Goal: Task Accomplishment & Management: Use online tool/utility

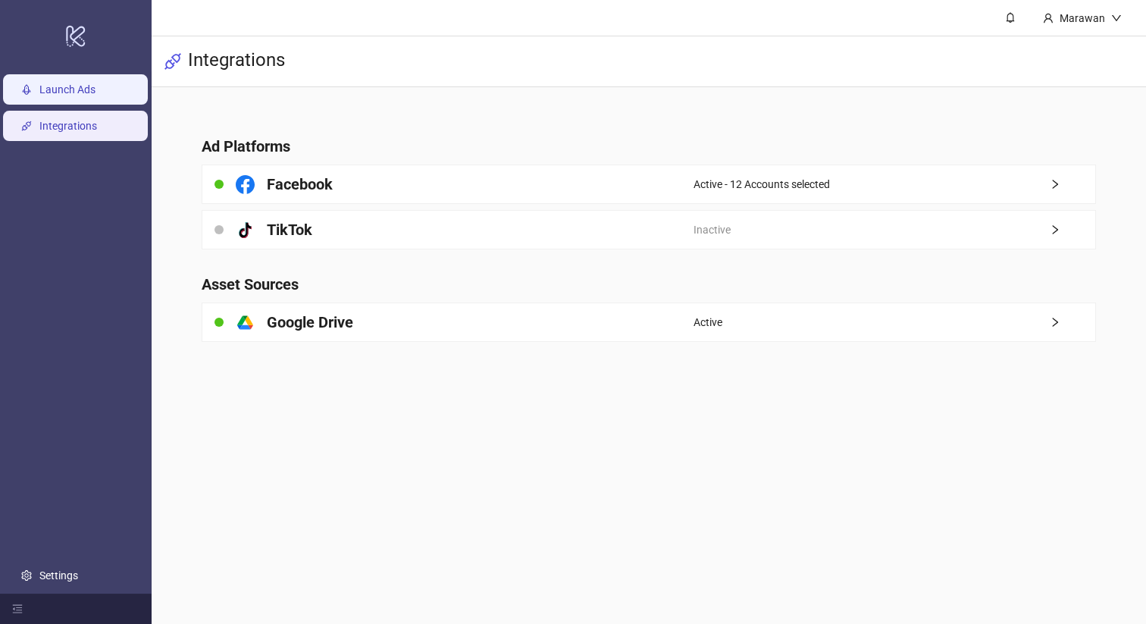
click at [96, 96] on link "Launch Ads" at bounding box center [67, 89] width 56 height 12
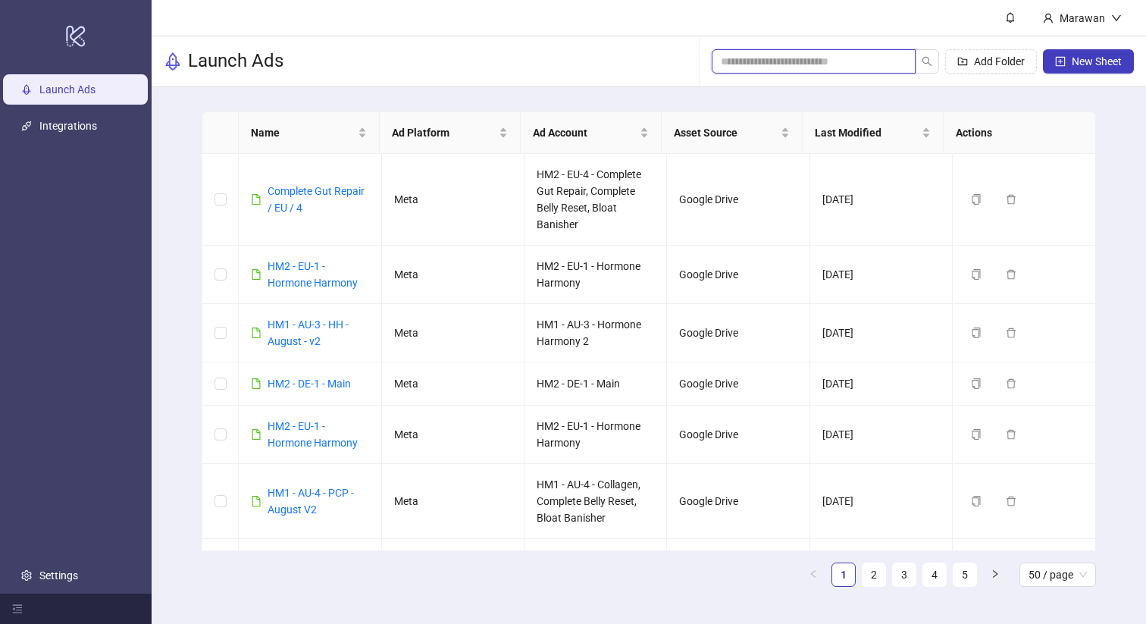
click at [779, 65] on input "search" at bounding box center [808, 61] width 174 height 17
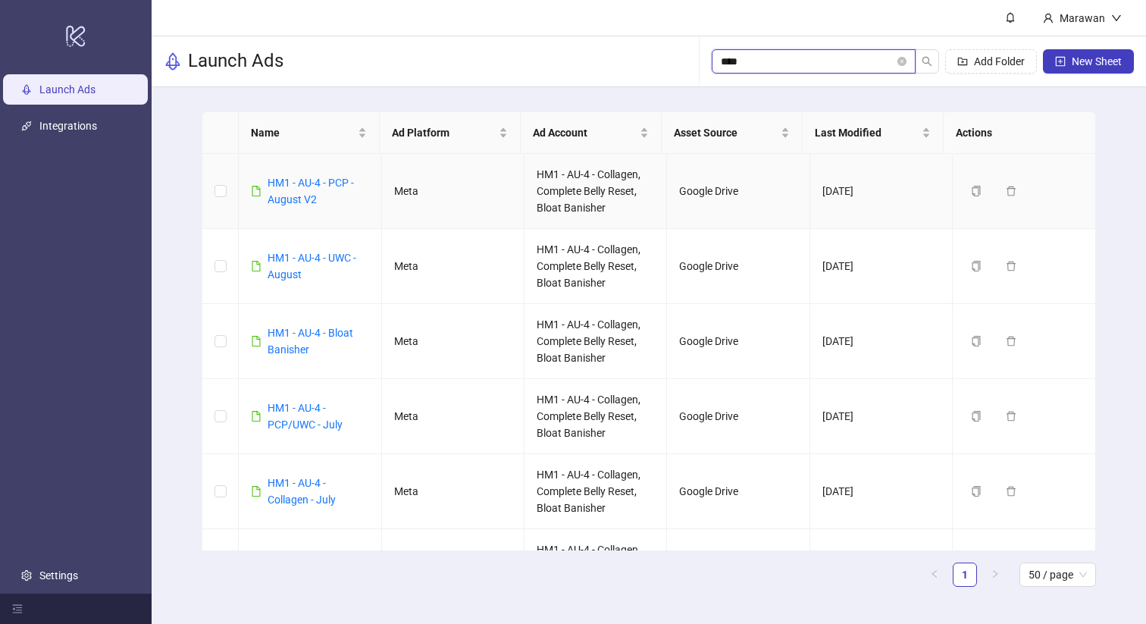
type input "****"
click at [312, 174] on div "HM1 - AU-4 - PCP - August V2" at bounding box center [318, 190] width 101 height 33
click at [312, 180] on link "HM1 - AU-4 - PCP - August V2" at bounding box center [311, 191] width 86 height 29
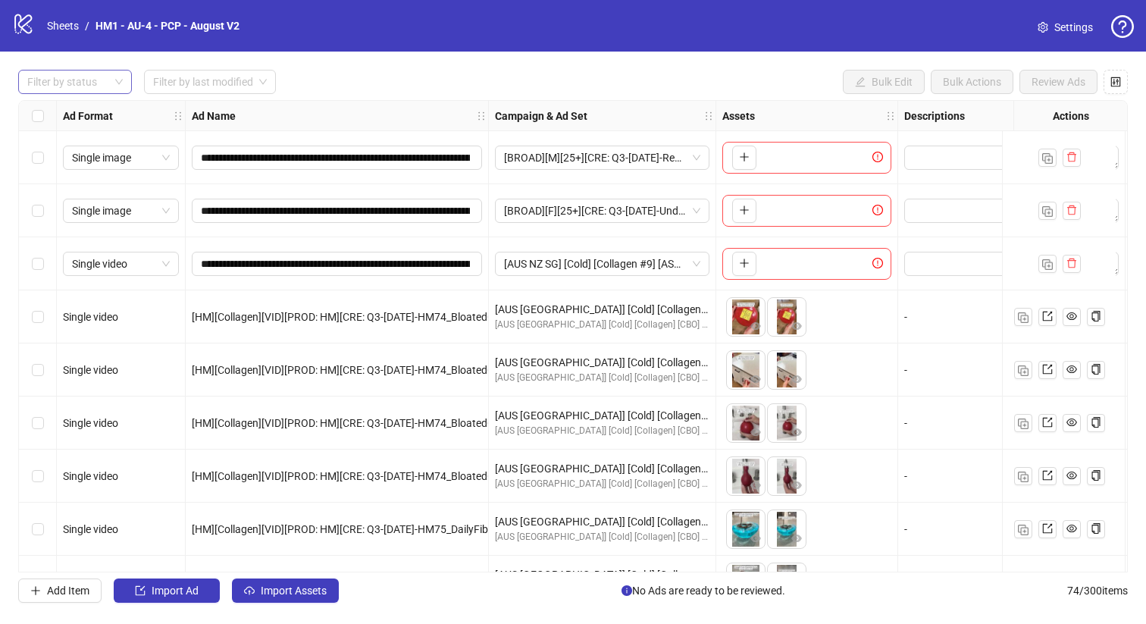
click at [101, 93] on div "Filter by status" at bounding box center [75, 82] width 114 height 24
click at [89, 108] on div "Draft" at bounding box center [74, 113] width 89 height 17
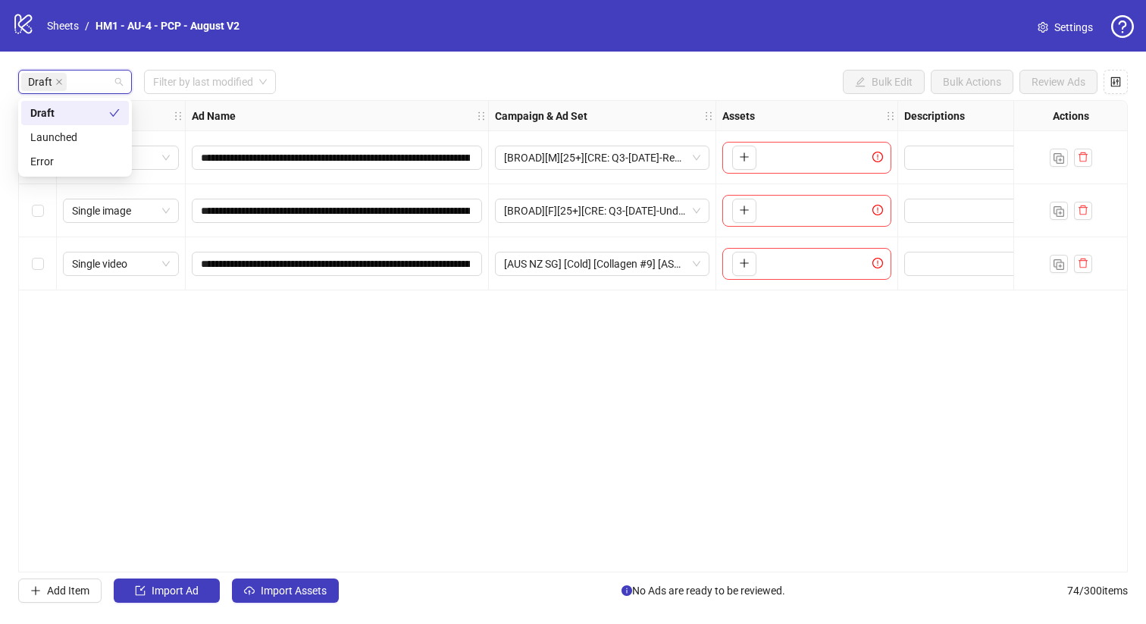
click at [552, 75] on div "Draft Filter by last modified Bulk Edit Bulk Actions Review Ads" at bounding box center [573, 82] width 1110 height 24
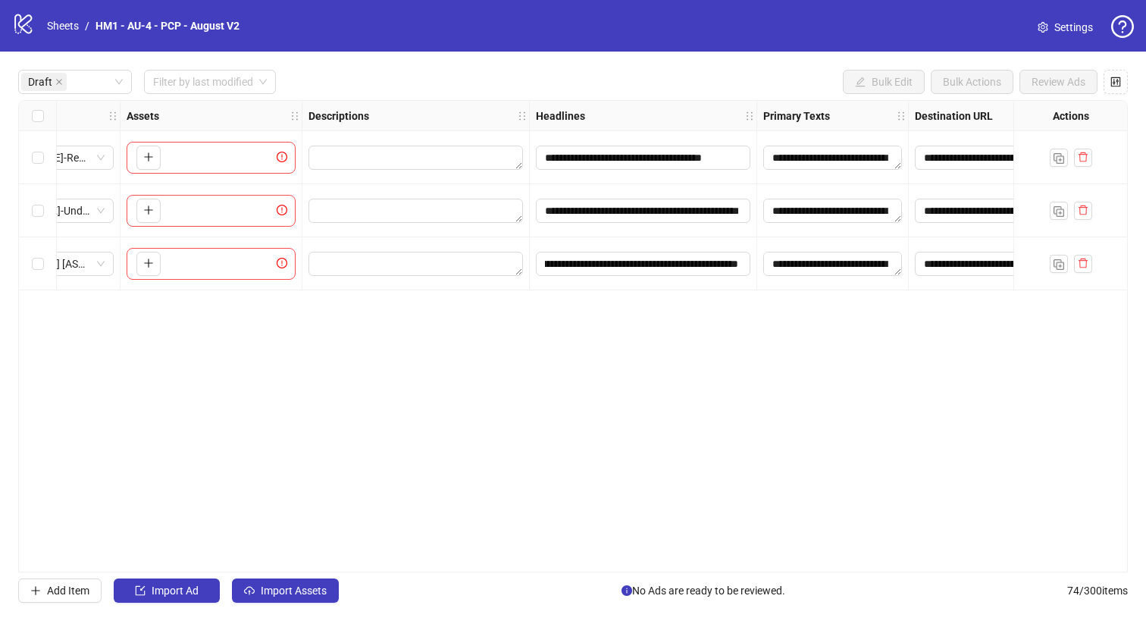
scroll to position [0, 609]
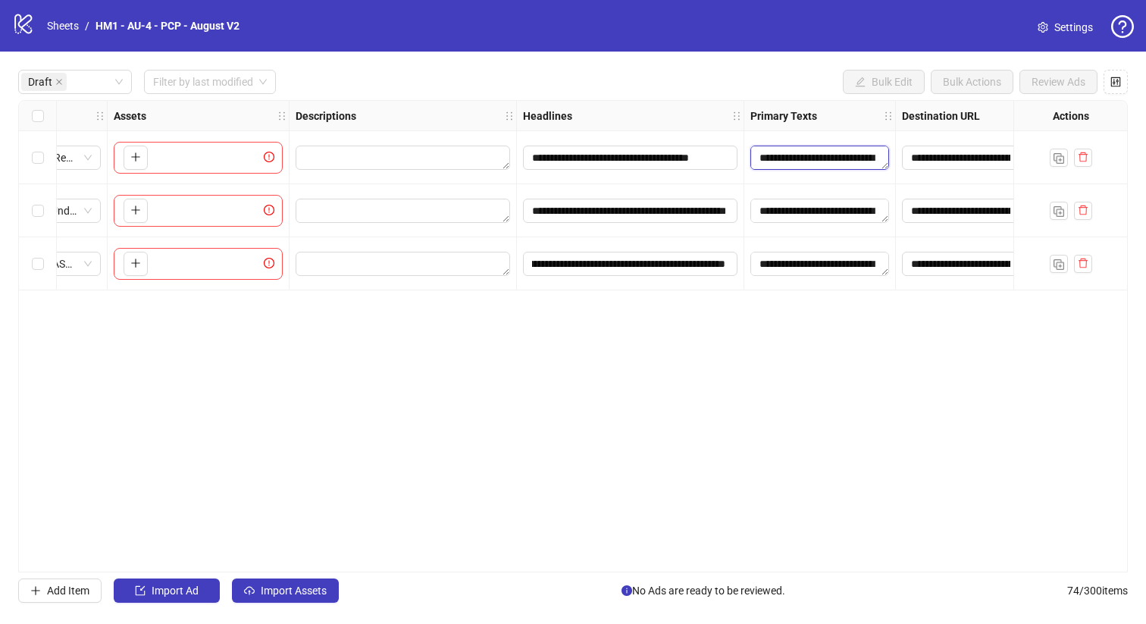
click at [800, 154] on textarea "Edit values" at bounding box center [819, 158] width 139 height 24
click at [750, 101] on div "Primary Texts" at bounding box center [820, 116] width 152 height 30
click at [273, 586] on span "Import Assets" at bounding box center [294, 590] width 66 height 12
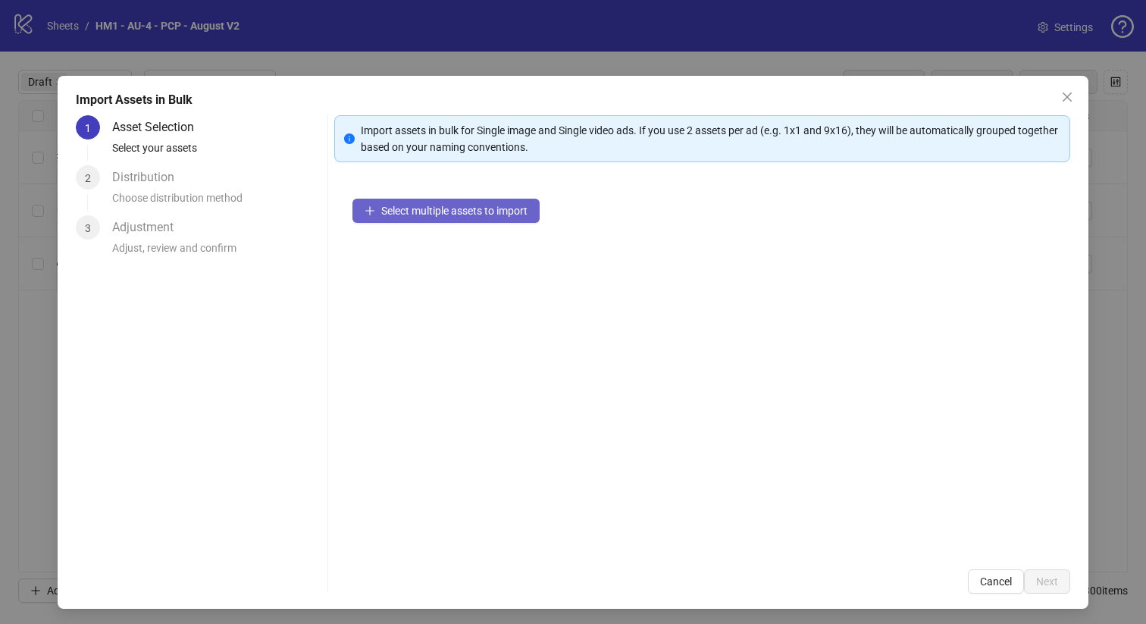
click at [413, 216] on span "Select multiple assets to import" at bounding box center [454, 211] width 146 height 12
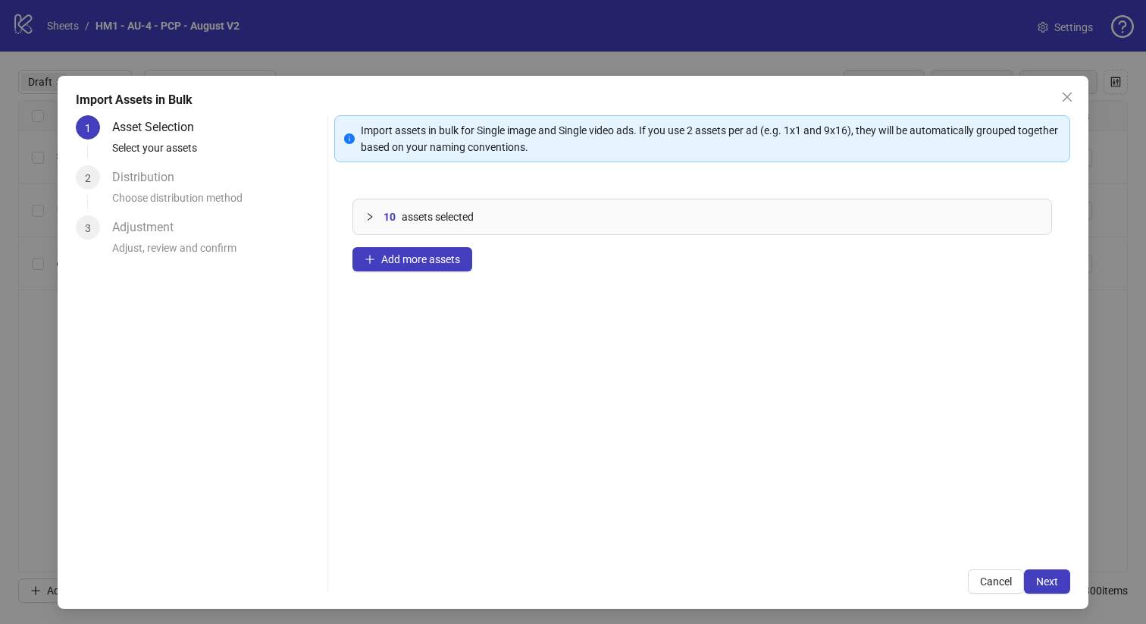
click at [447, 246] on div "10 assets selected Add more assets" at bounding box center [702, 365] width 737 height 371
click at [446, 259] on span "Add more assets" at bounding box center [420, 259] width 79 height 12
click at [432, 262] on span "Add more assets" at bounding box center [420, 259] width 79 height 12
click at [425, 259] on span "Add more assets" at bounding box center [420, 259] width 79 height 12
click at [1024, 577] on button "Next" at bounding box center [1047, 581] width 46 height 24
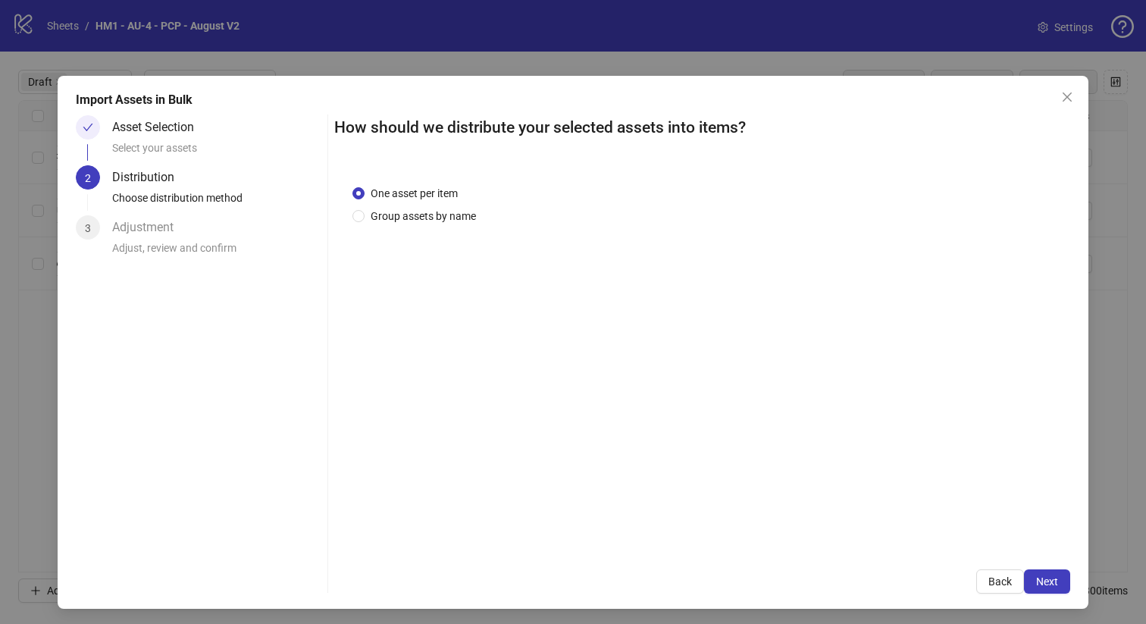
click at [404, 224] on div "One asset per item Group assets by name" at bounding box center [702, 359] width 737 height 384
click at [403, 213] on span "Group assets by name" at bounding box center [424, 216] width 118 height 17
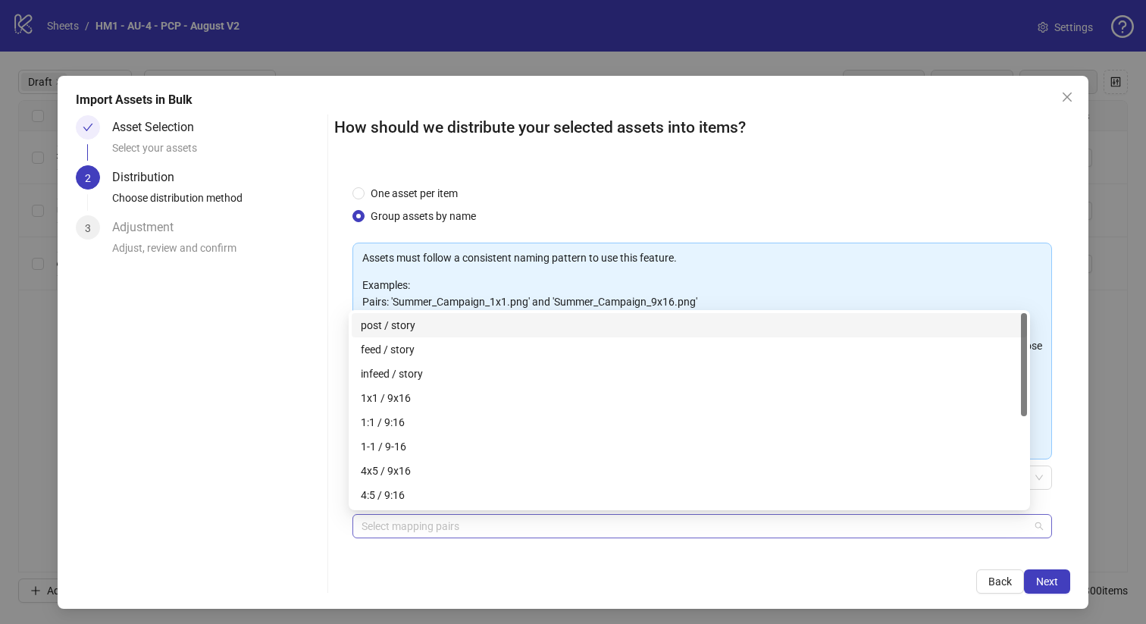
click at [448, 536] on div "Select mapping pairs" at bounding box center [703, 526] width 700 height 24
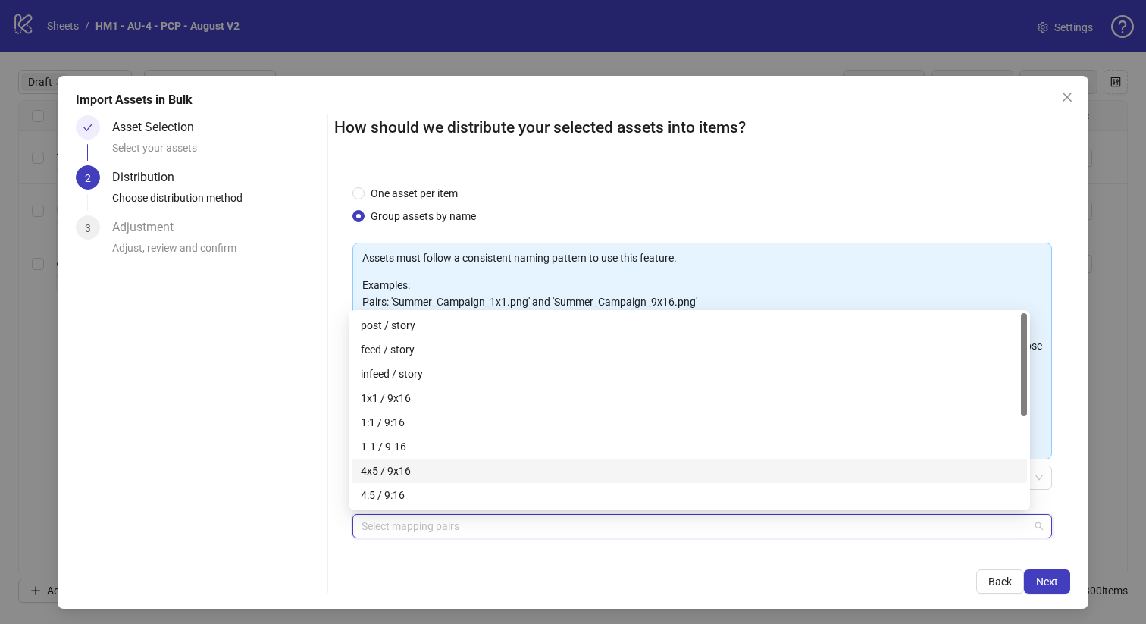
click at [467, 472] on div "4x5 / 9x16" at bounding box center [689, 470] width 657 height 17
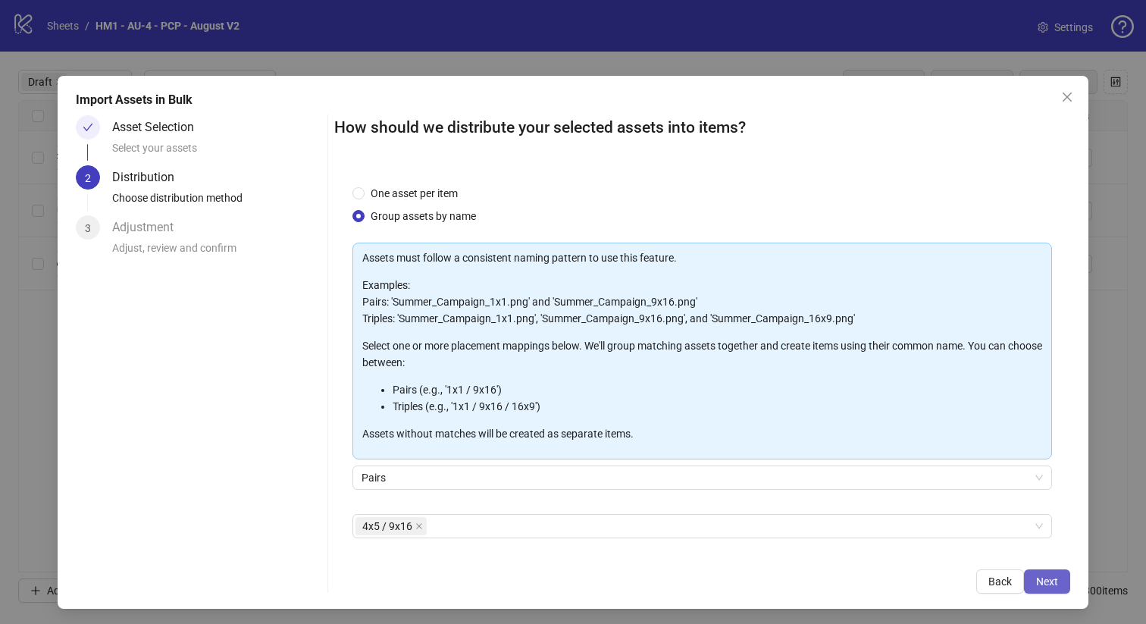
click at [1036, 586] on span "Next" at bounding box center [1047, 581] width 22 height 12
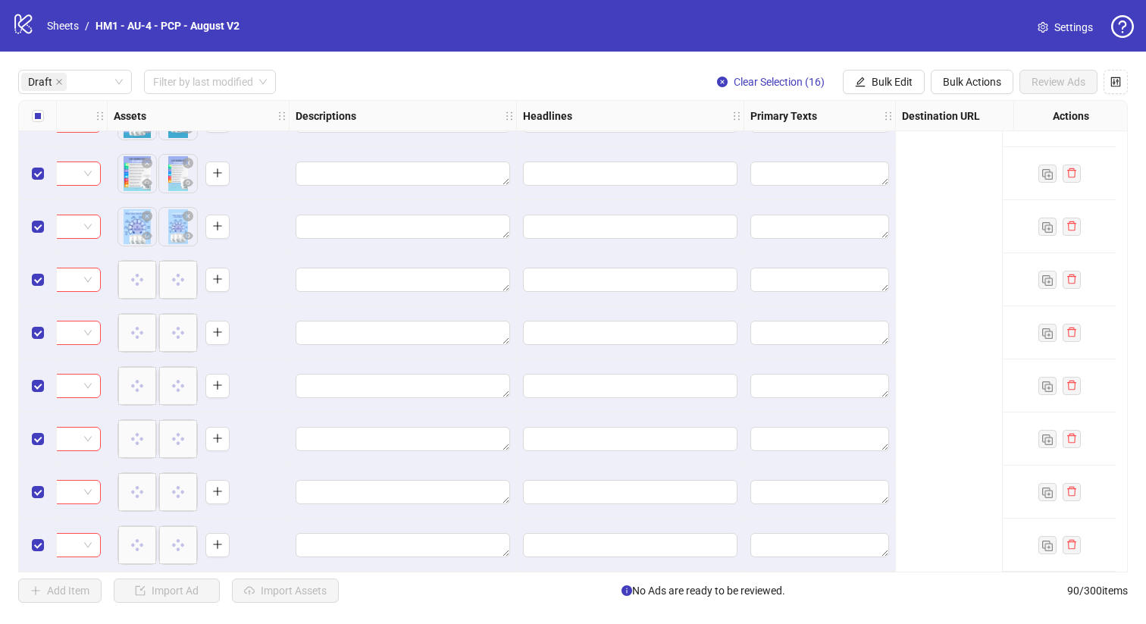
scroll to position [574, 0]
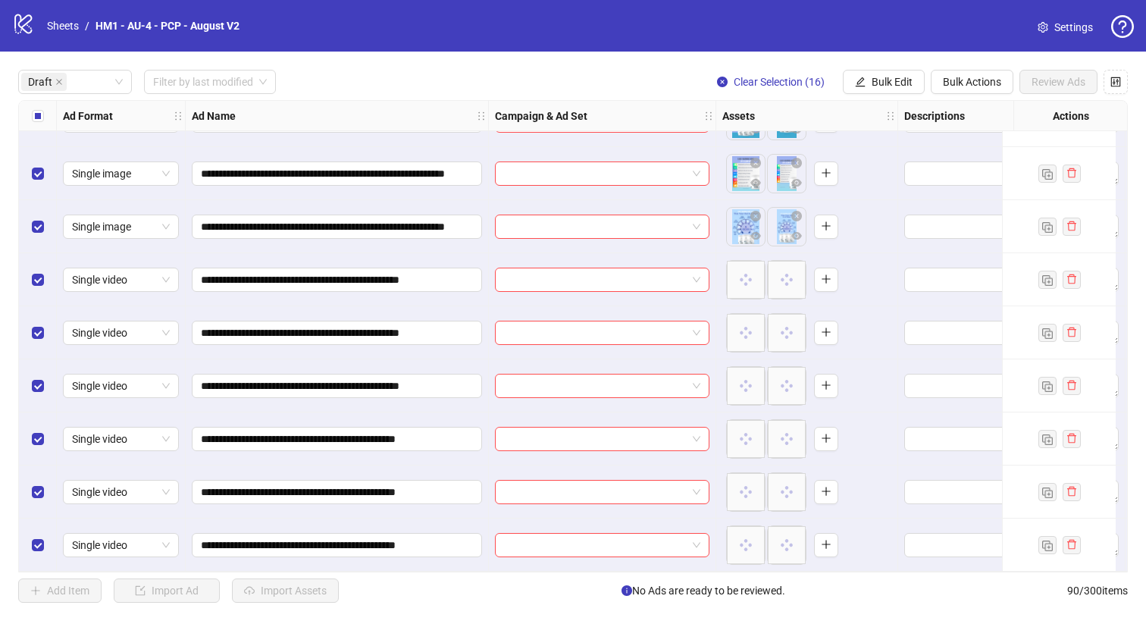
drag, startPoint x: 646, startPoint y: 568, endPoint x: 199, endPoint y: 562, distance: 447.3
click at [199, 562] on div "**********" at bounding box center [337, 545] width 303 height 53
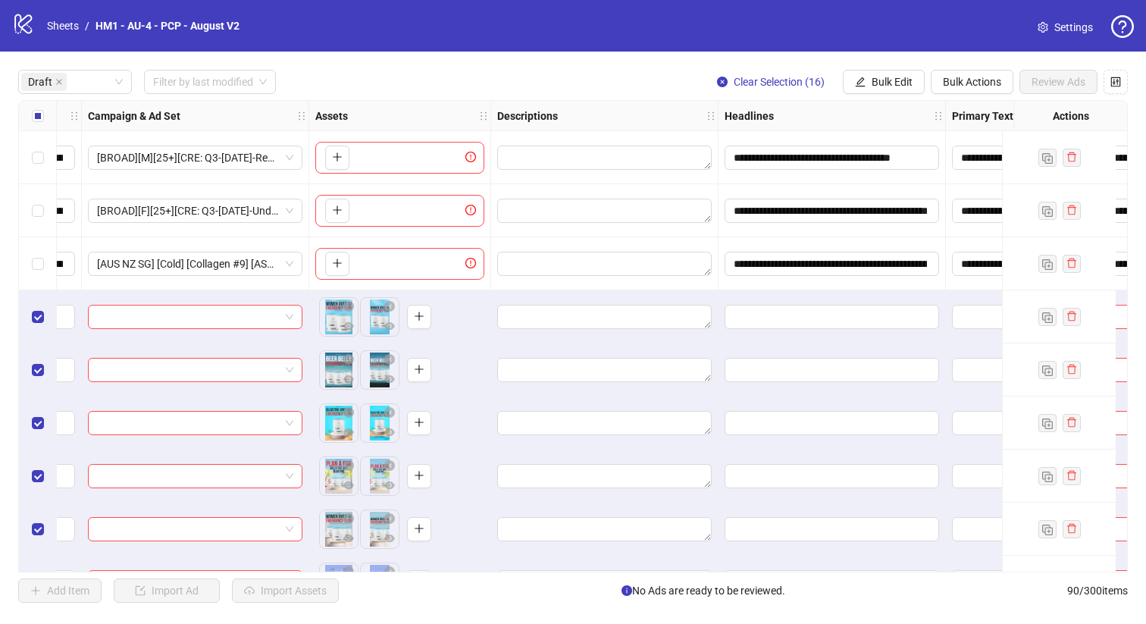
scroll to position [0, 0]
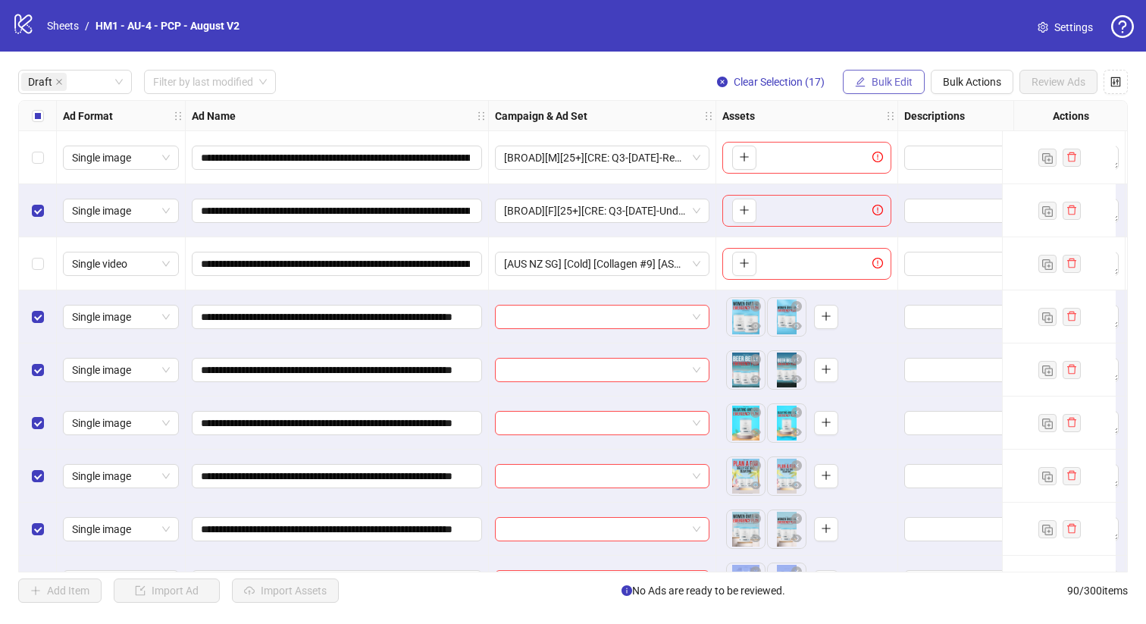
click at [874, 86] on span "Bulk Edit" at bounding box center [892, 82] width 41 height 12
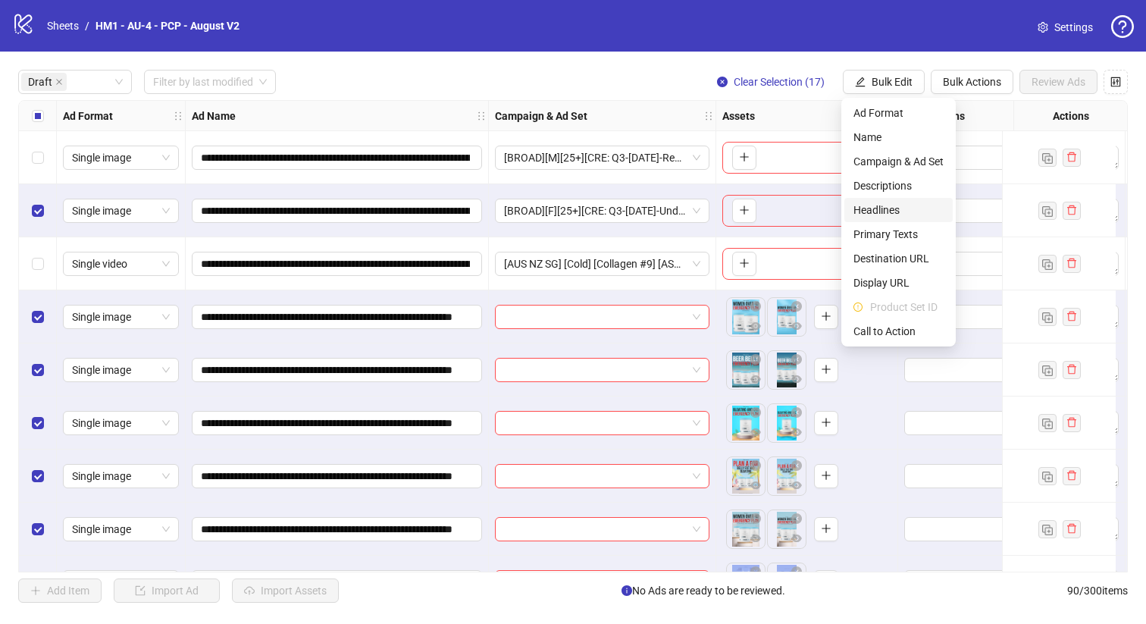
click at [896, 206] on span "Headlines" at bounding box center [899, 210] width 90 height 17
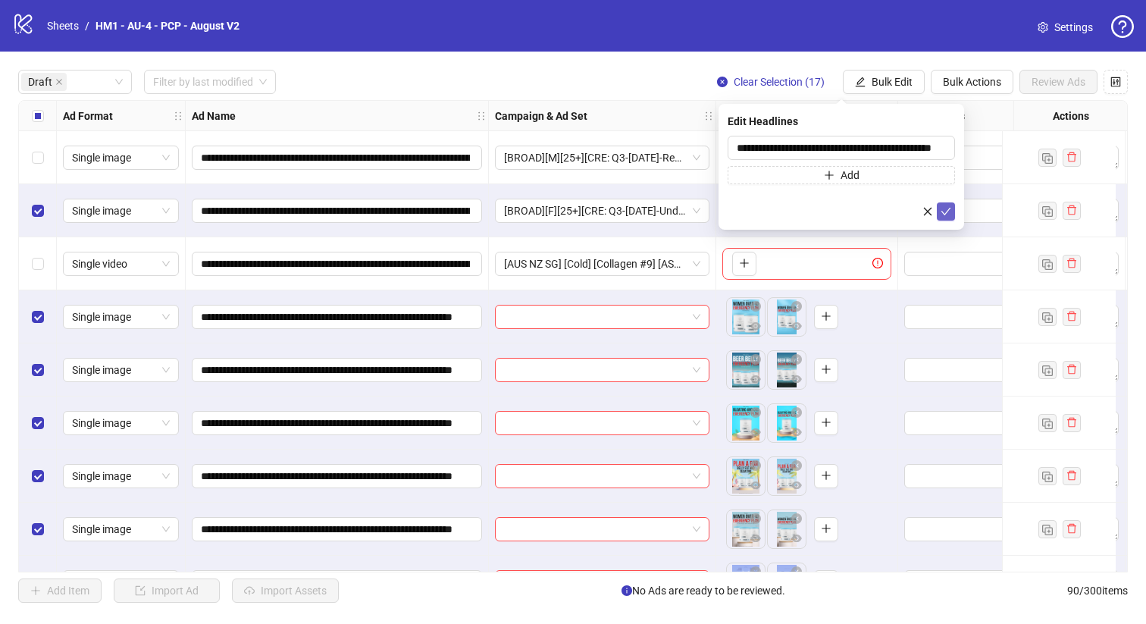
click at [950, 212] on icon "check" at bounding box center [946, 211] width 11 height 11
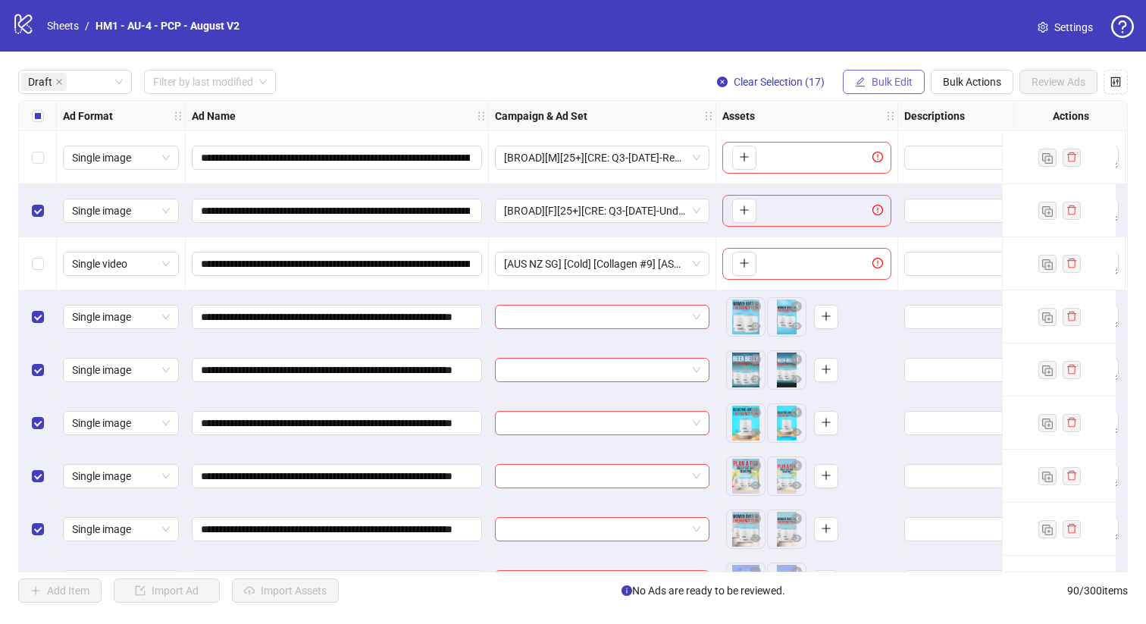
click at [897, 85] on span "Bulk Edit" at bounding box center [892, 82] width 41 height 12
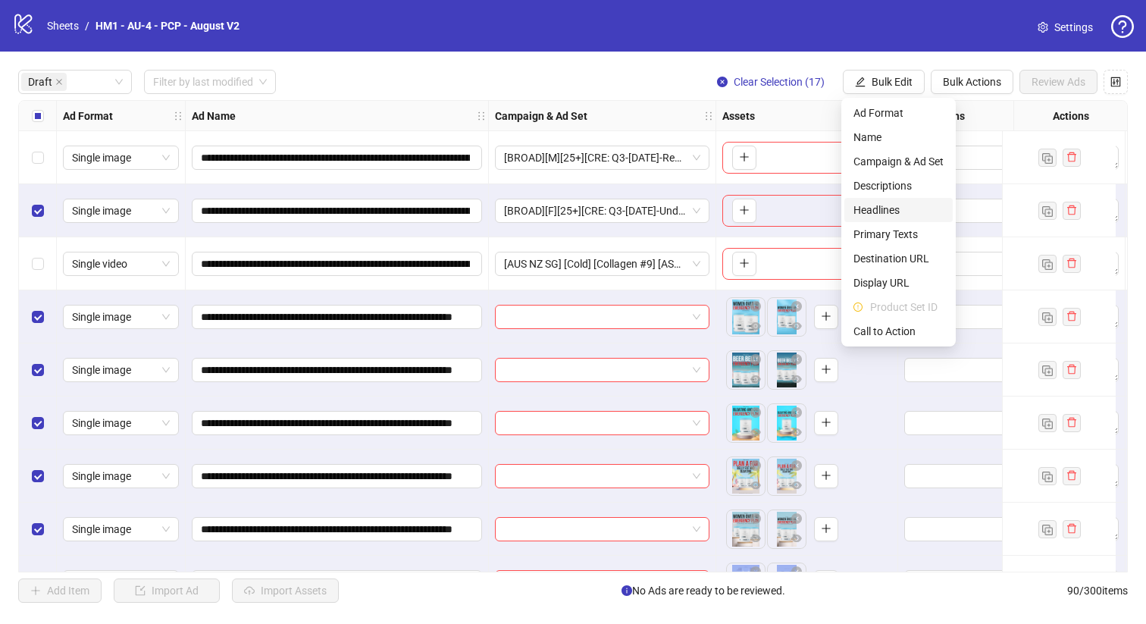
click at [870, 218] on span "Headlines" at bounding box center [899, 210] width 90 height 17
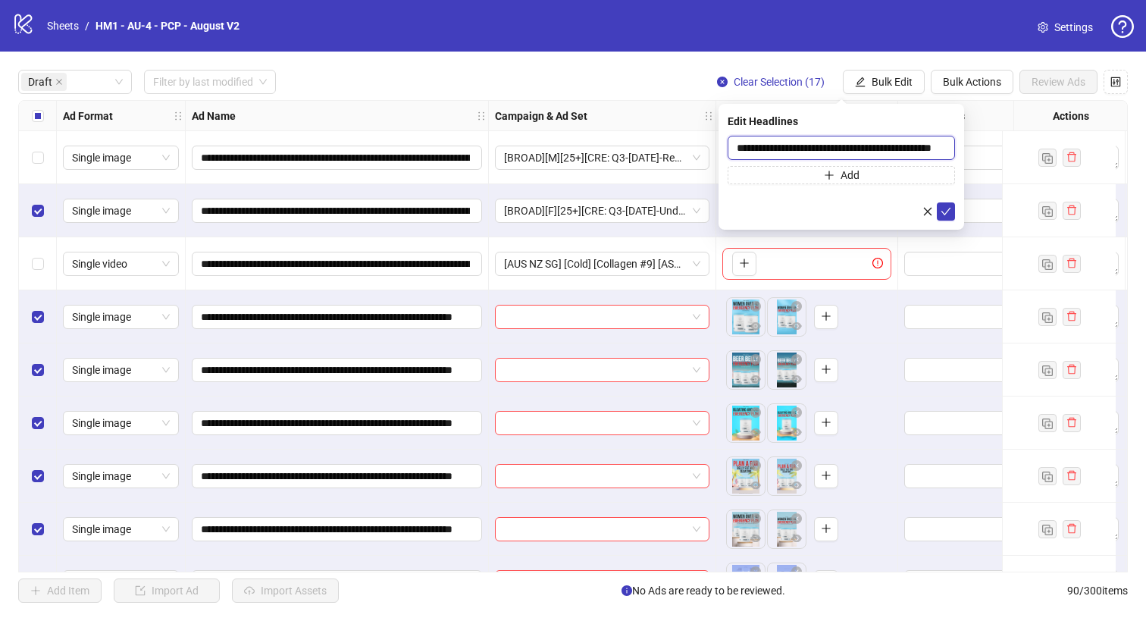
click at [824, 146] on input "**********" at bounding box center [841, 148] width 227 height 24
paste input "text"
type input "**********"
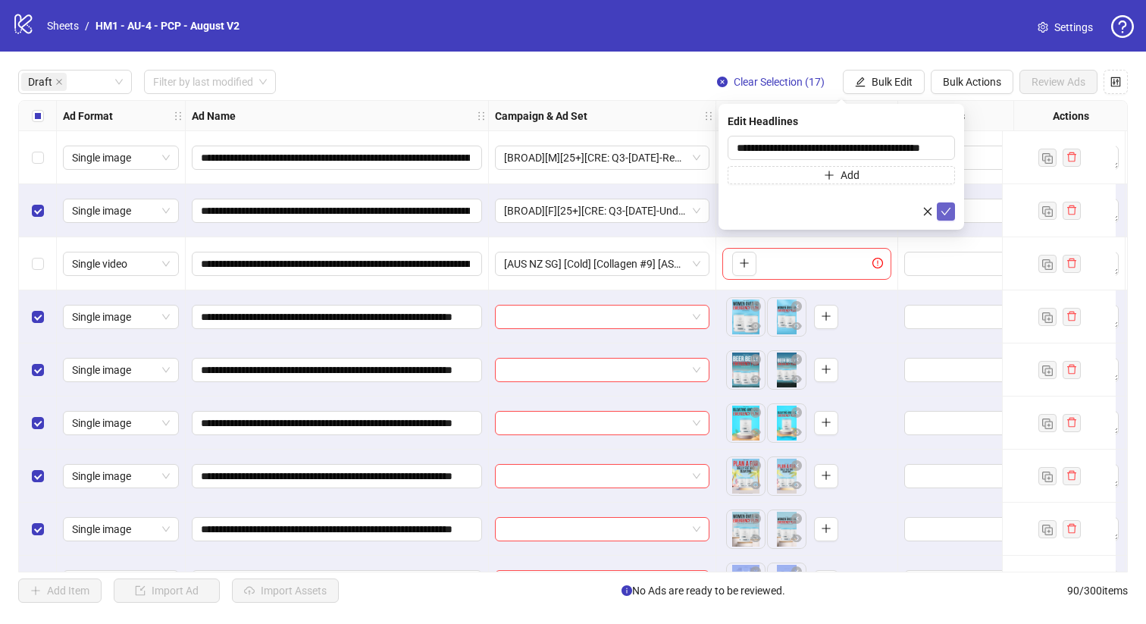
click at [951, 210] on icon "check" at bounding box center [946, 211] width 11 height 11
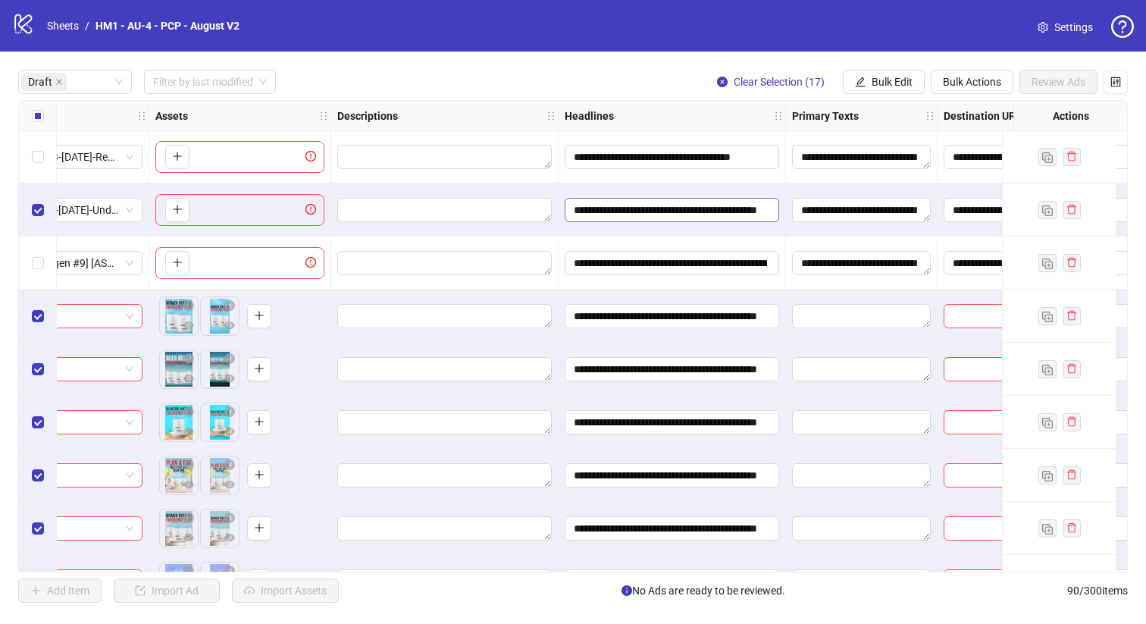
scroll to position [1, 572]
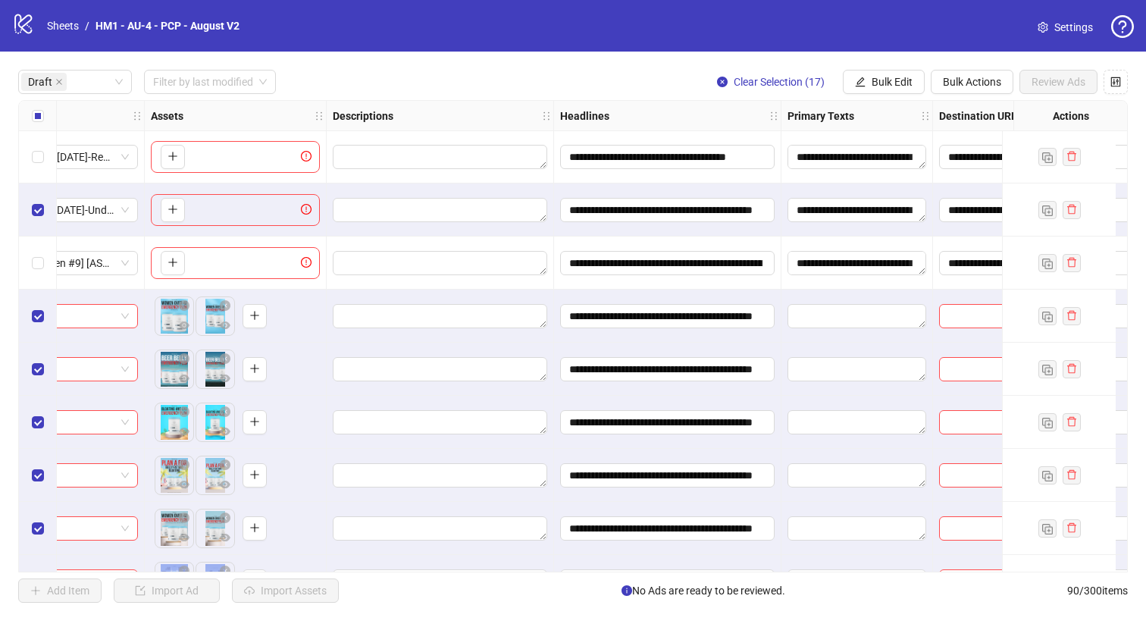
click at [44, 212] on div "Select row 2" at bounding box center [38, 209] width 38 height 53
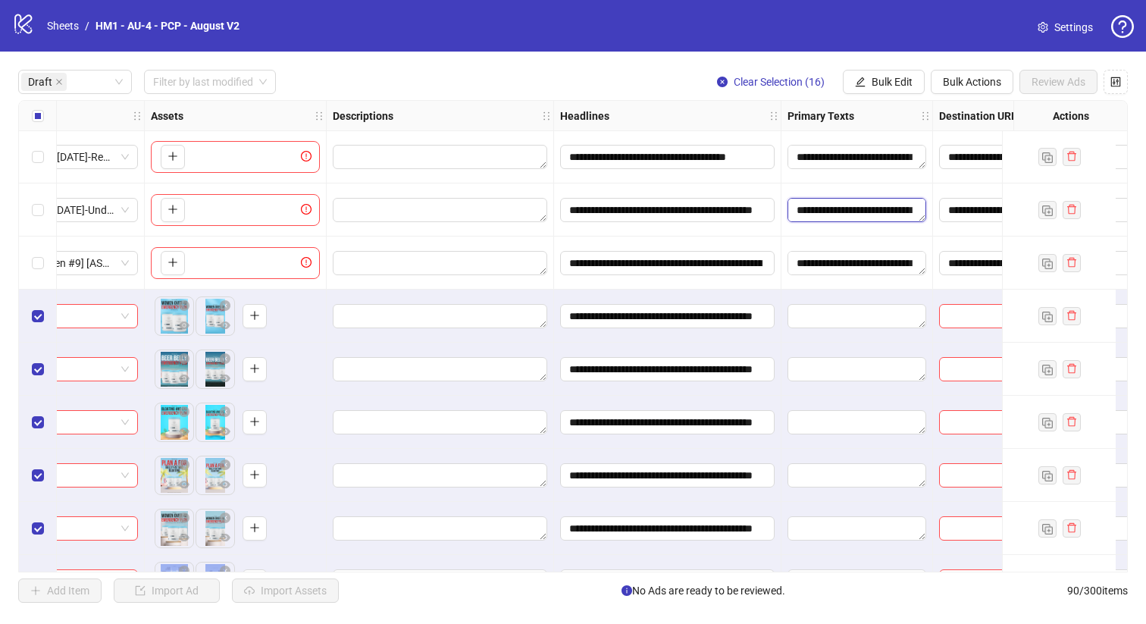
click at [822, 213] on textarea "**********" at bounding box center [857, 210] width 139 height 24
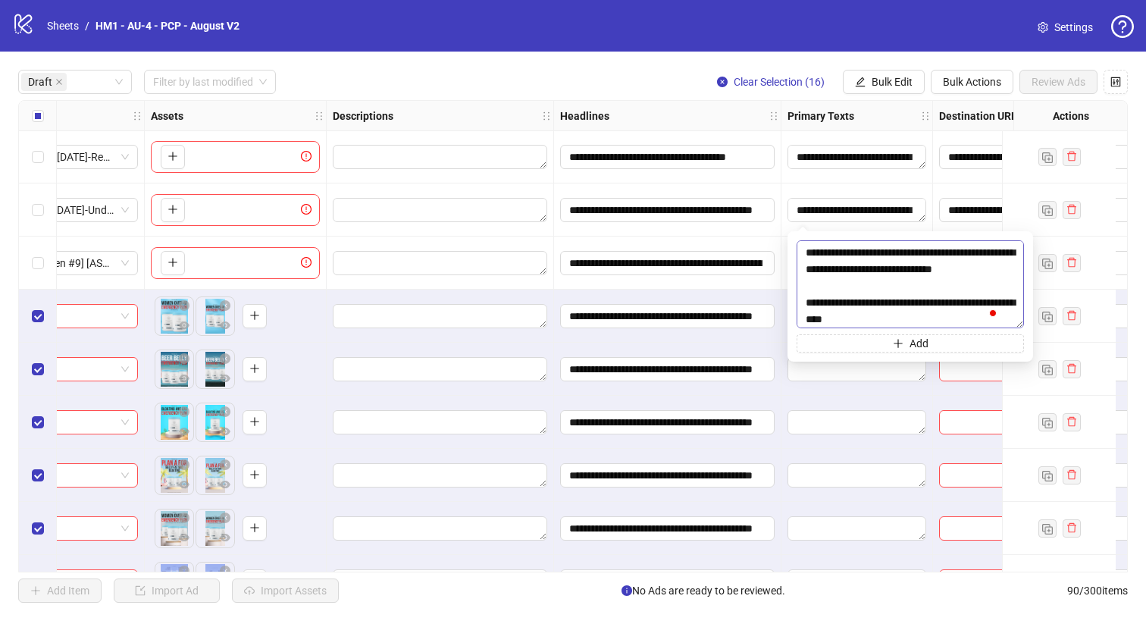
drag, startPoint x: 1021, startPoint y: 278, endPoint x: 1001, endPoint y: 346, distance: 70.3
click at [1001, 328] on textarea "**********" at bounding box center [910, 284] width 227 height 88
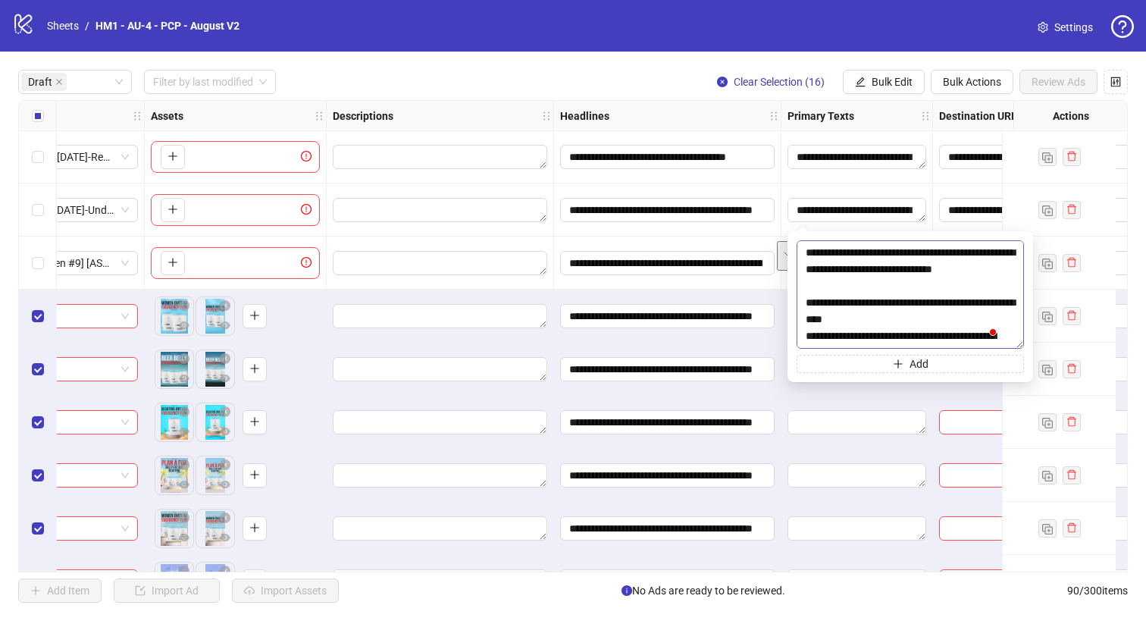
drag, startPoint x: 932, startPoint y: 272, endPoint x: 799, endPoint y: 246, distance: 135.9
click at [799, 246] on textarea "**********" at bounding box center [910, 294] width 227 height 108
click at [880, 80] on span "Bulk Edit" at bounding box center [892, 82] width 41 height 12
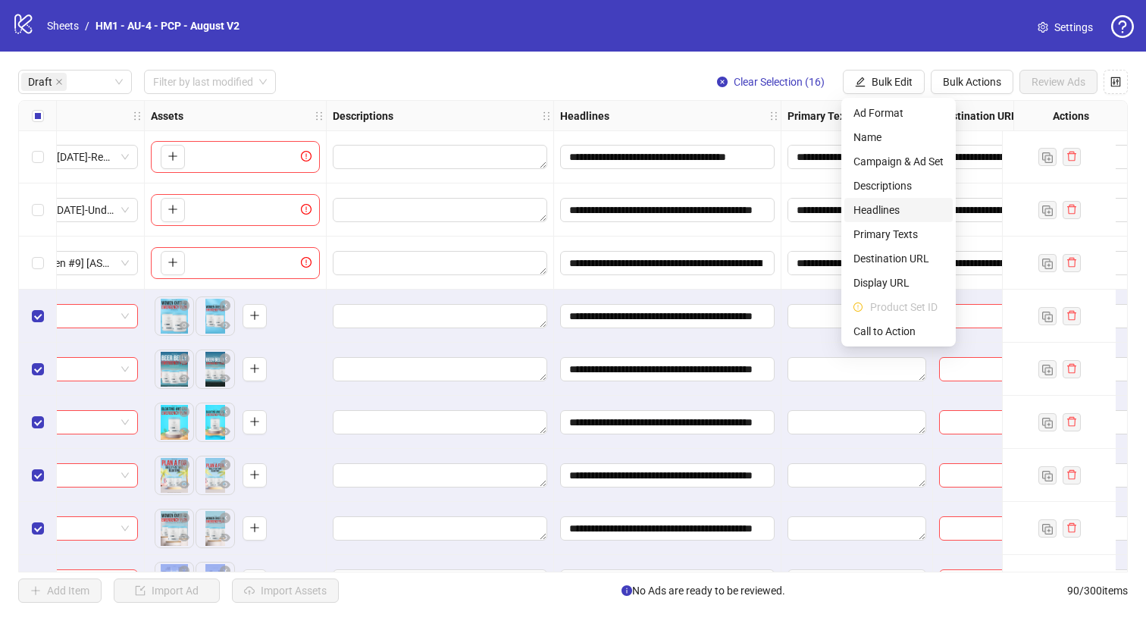
click at [882, 208] on span "Headlines" at bounding box center [899, 210] width 90 height 17
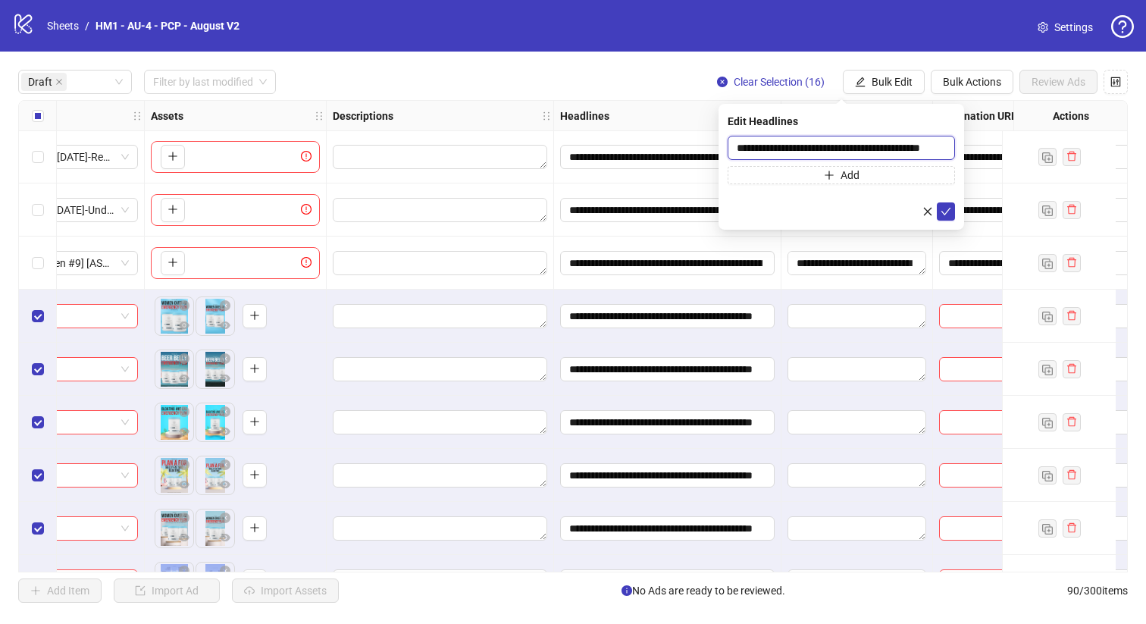
click at [831, 150] on input "**********" at bounding box center [841, 148] width 227 height 24
paste input "**********"
type input "**********"
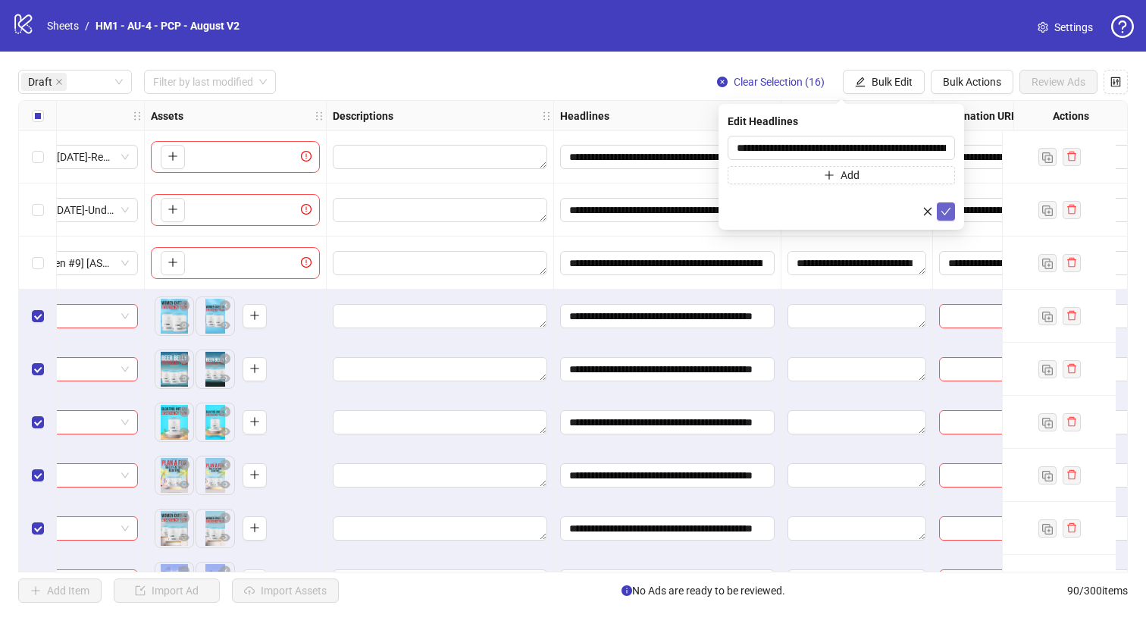
click at [945, 211] on icon "check" at bounding box center [946, 211] width 11 height 11
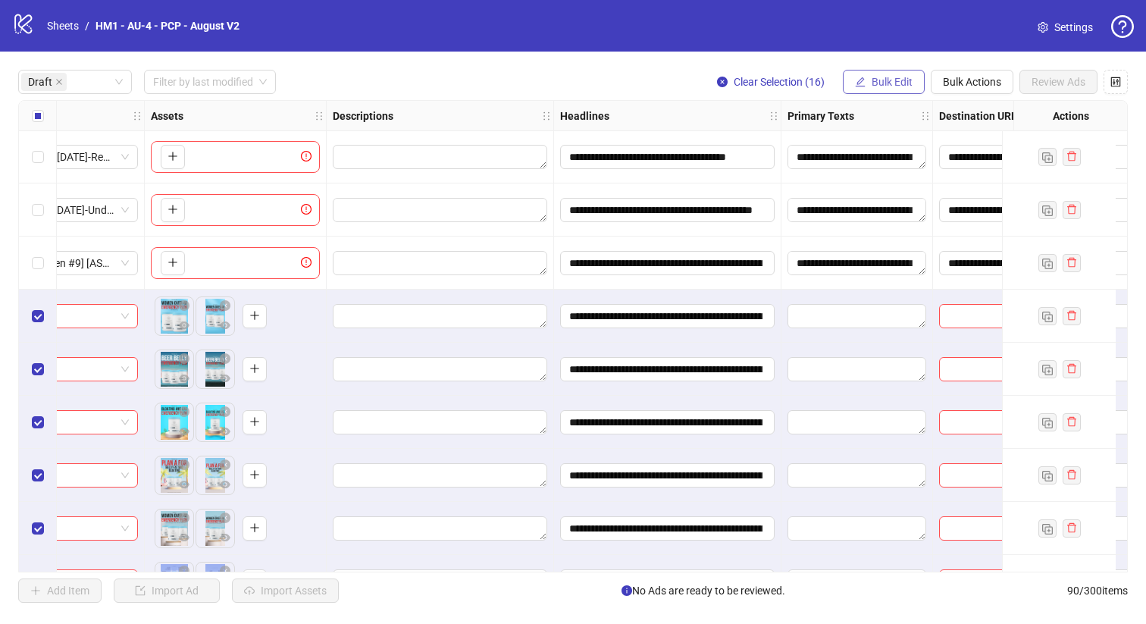
click at [879, 92] on button "Bulk Edit" at bounding box center [884, 82] width 82 height 24
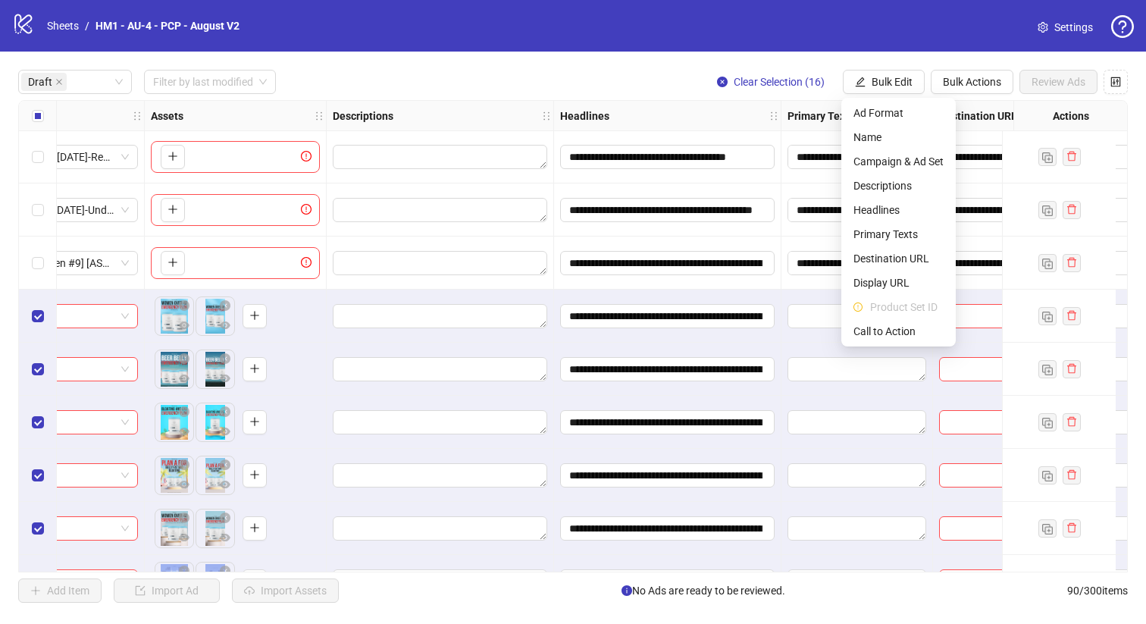
click at [25, 210] on div "Select row 2" at bounding box center [38, 209] width 38 height 53
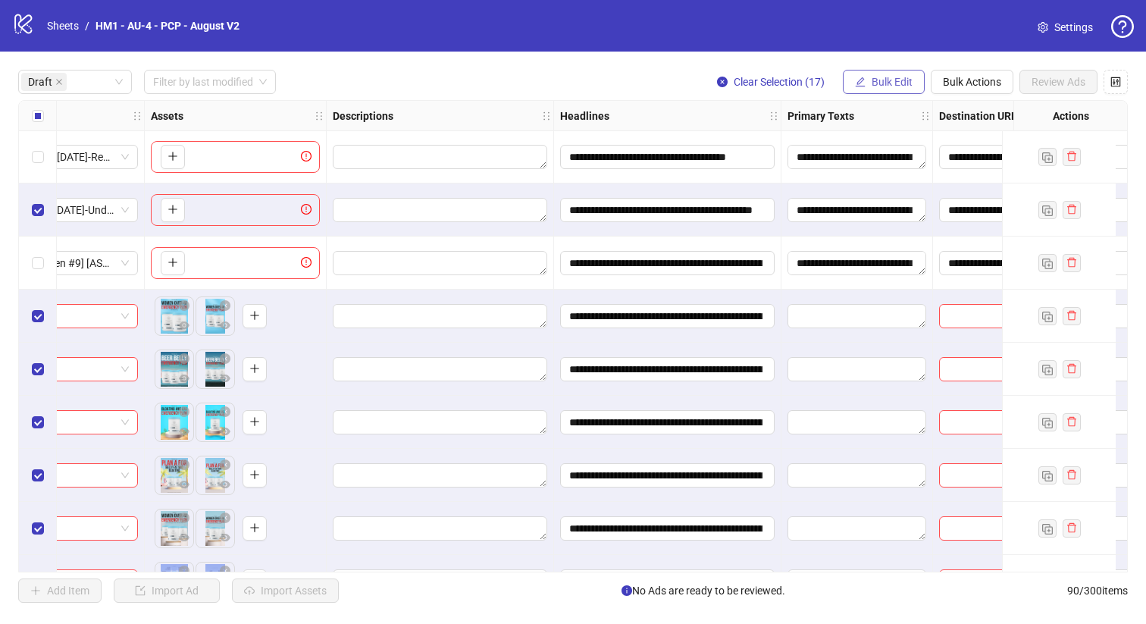
click at [870, 84] on button "Bulk Edit" at bounding box center [884, 82] width 82 height 24
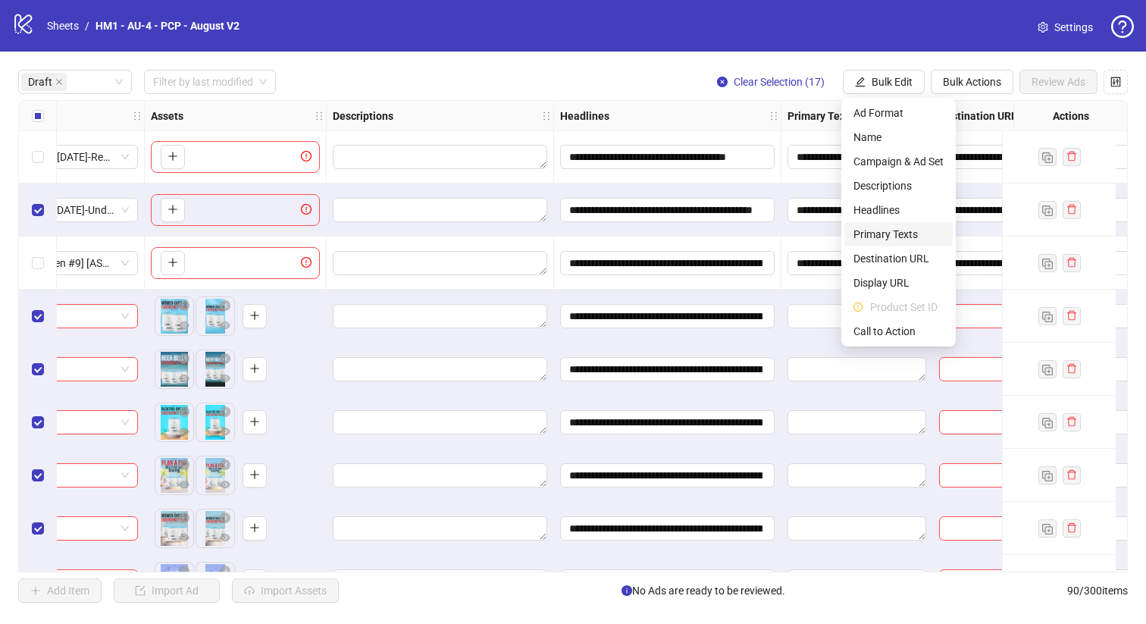
click at [913, 233] on span "Primary Texts" at bounding box center [899, 234] width 90 height 17
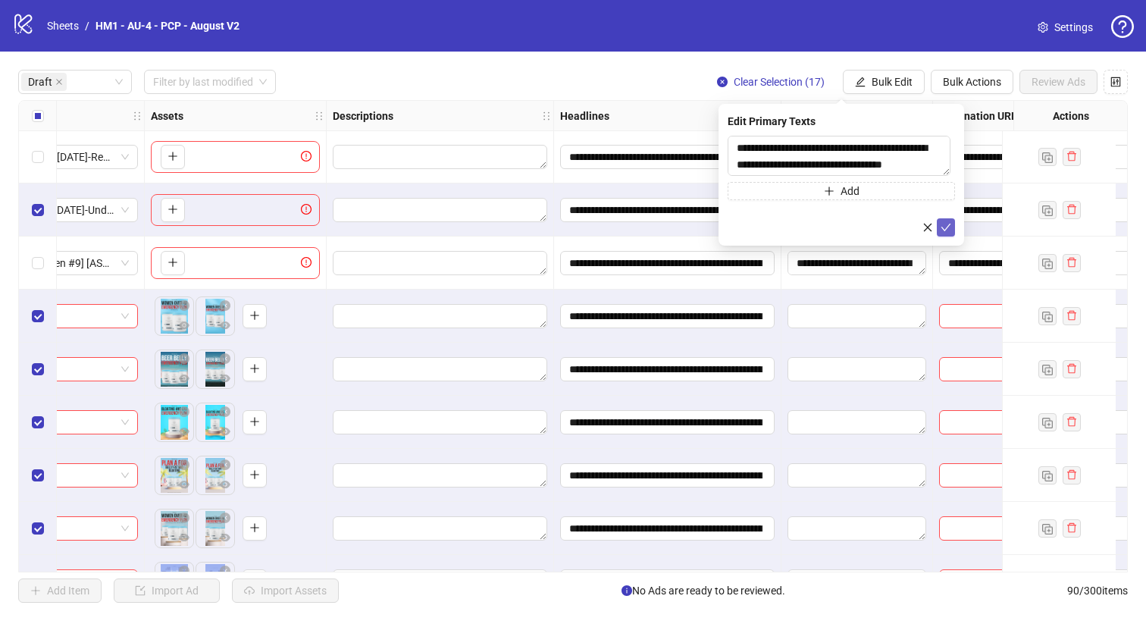
click at [945, 225] on icon "check" at bounding box center [946, 227] width 11 height 11
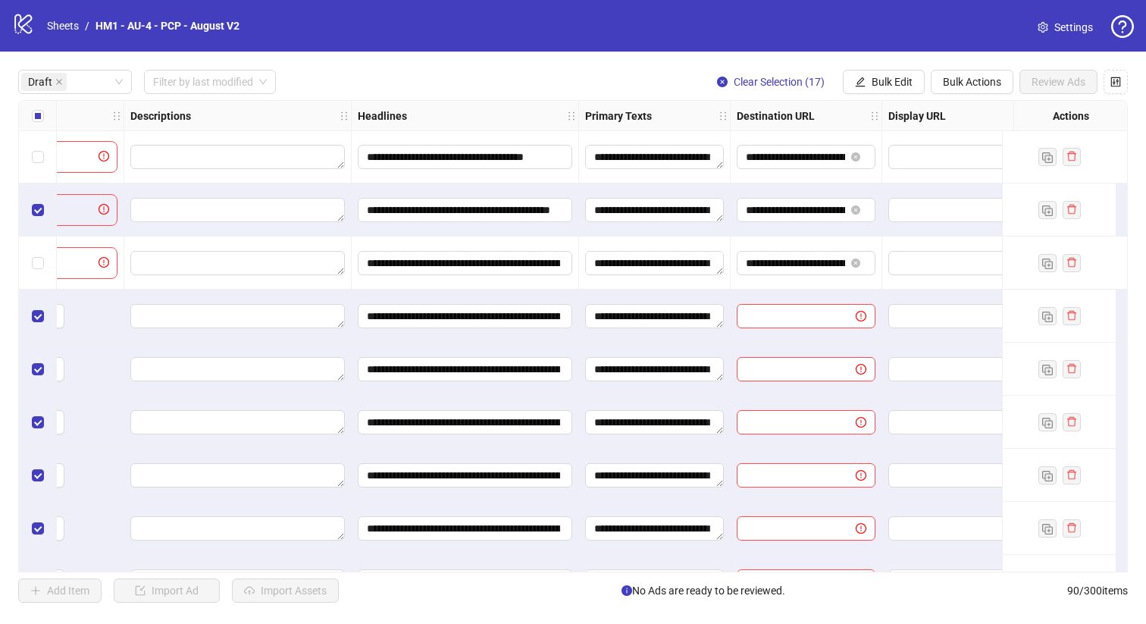
scroll to position [1, 923]
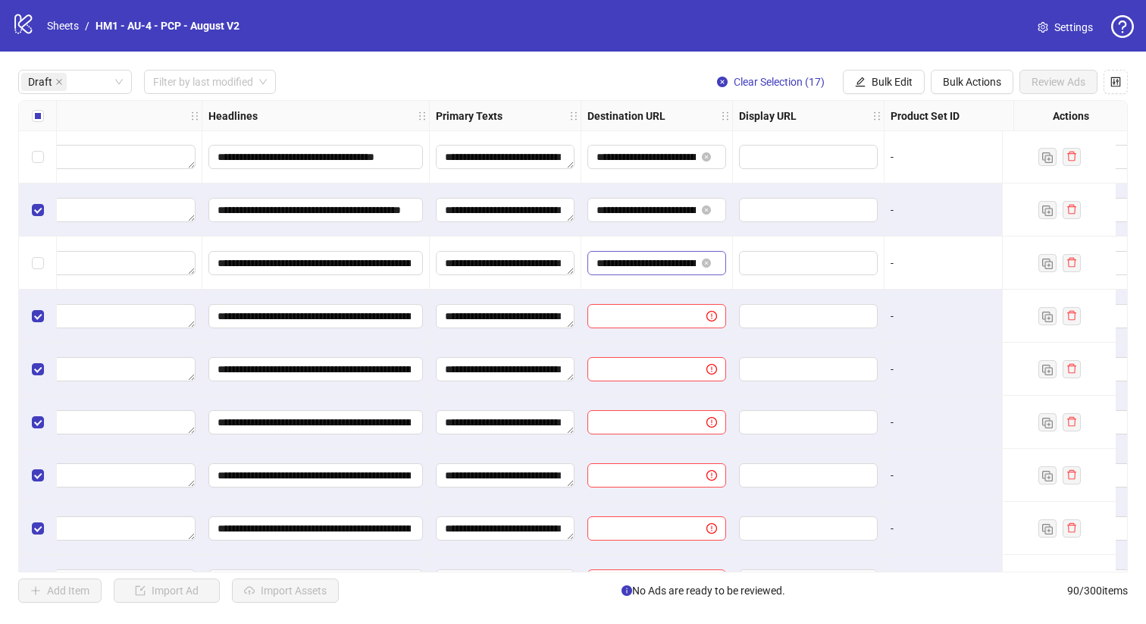
click at [650, 271] on span "**********" at bounding box center [657, 263] width 139 height 24
click at [639, 215] on input "**********" at bounding box center [646, 210] width 99 height 17
click at [27, 218] on div "Select row 2" at bounding box center [38, 209] width 38 height 53
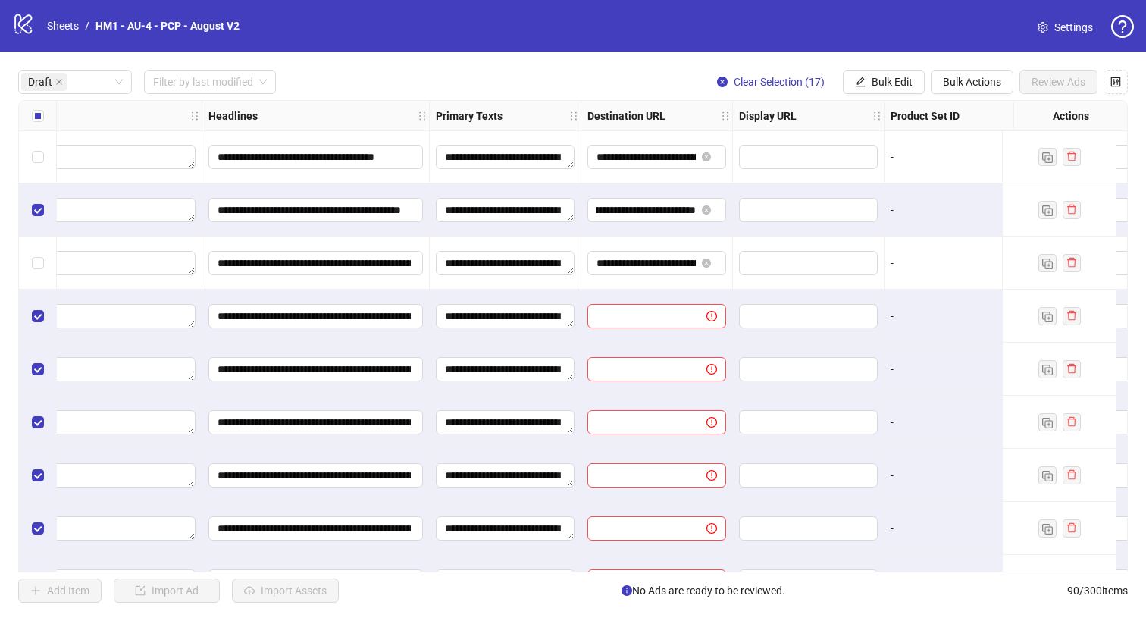
scroll to position [0, 0]
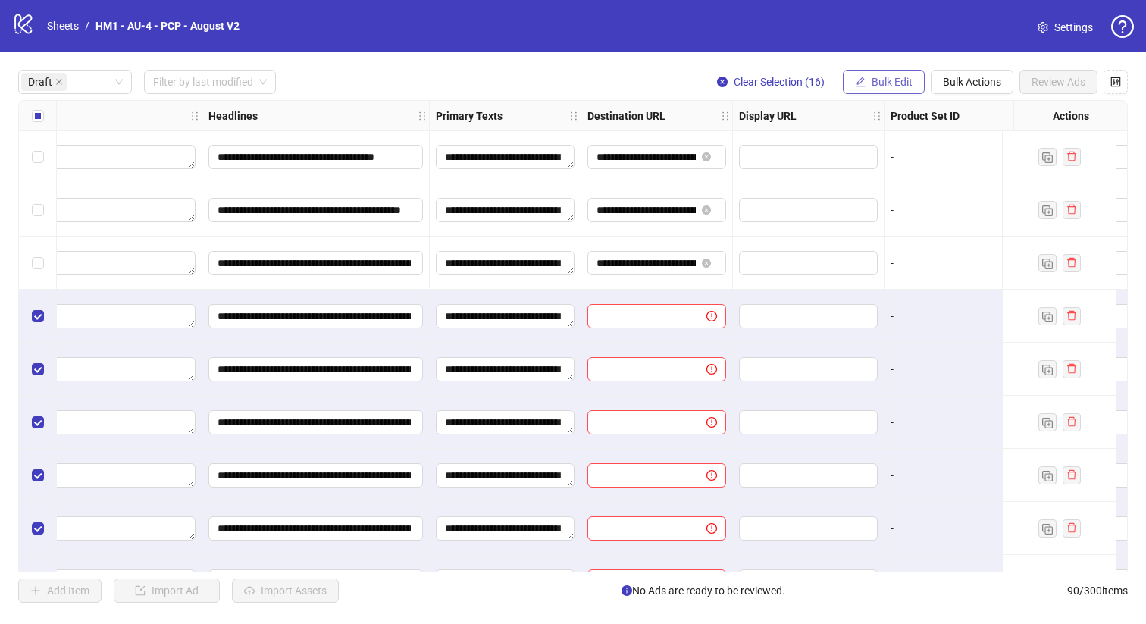
click at [885, 72] on button "Bulk Edit" at bounding box center [884, 82] width 82 height 24
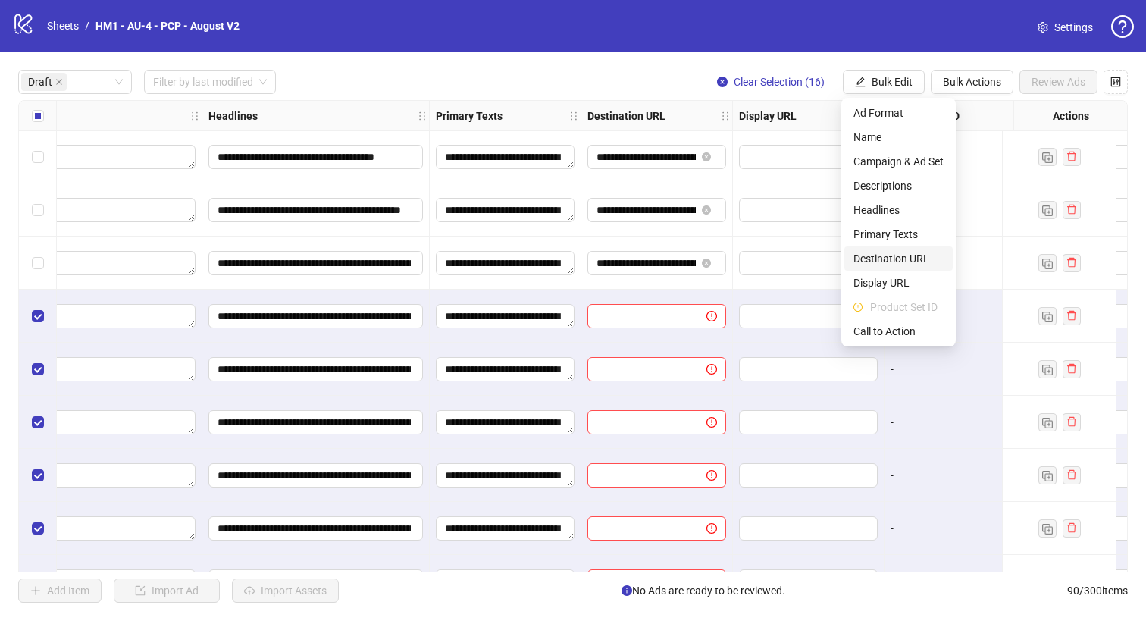
click at [897, 249] on li "Destination URL" at bounding box center [898, 258] width 108 height 24
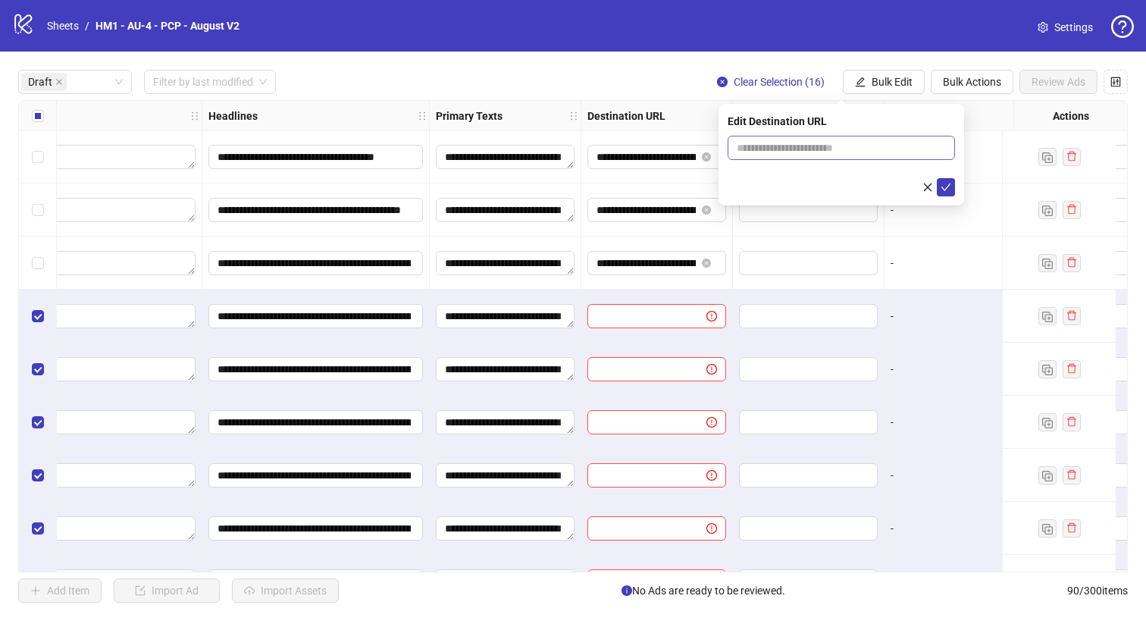
click at [865, 159] on span at bounding box center [841, 148] width 227 height 24
click at [865, 154] on input "text" at bounding box center [835, 147] width 197 height 17
paste input "**********"
type input "**********"
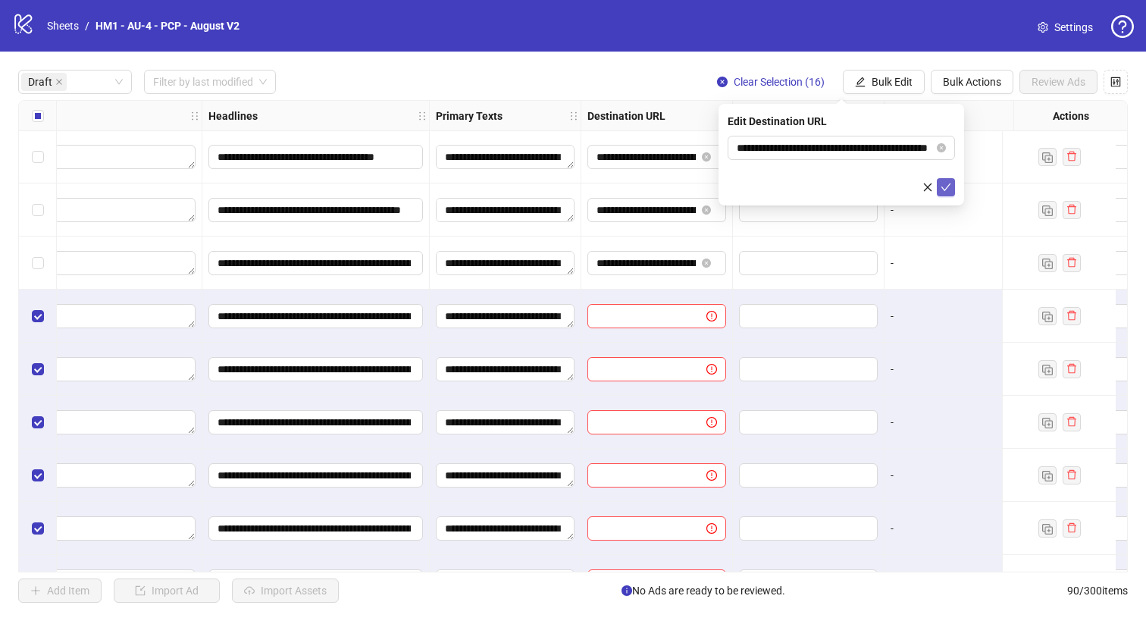
scroll to position [0, 0]
click at [948, 180] on button "submit" at bounding box center [946, 187] width 18 height 18
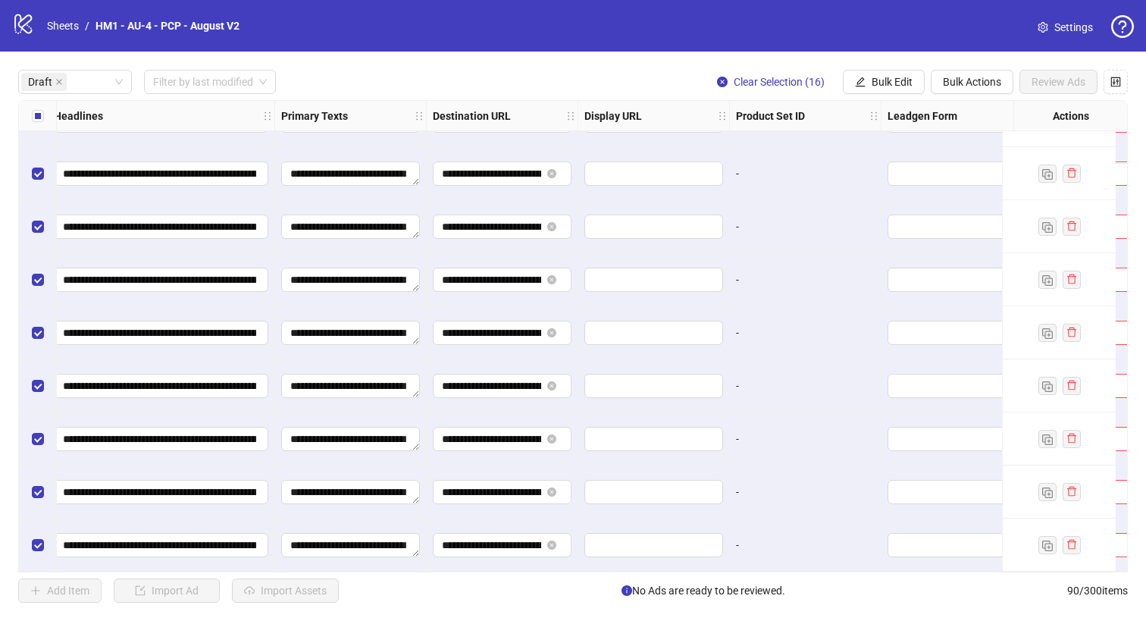
scroll to position [574, 1382]
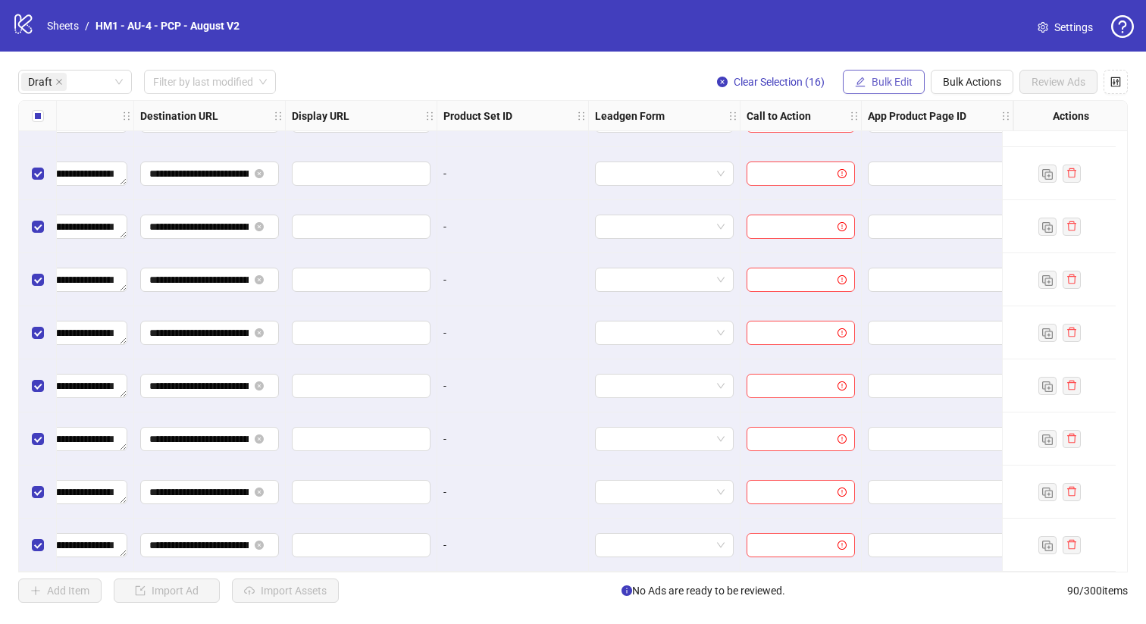
click at [879, 83] on span "Bulk Edit" at bounding box center [892, 82] width 41 height 12
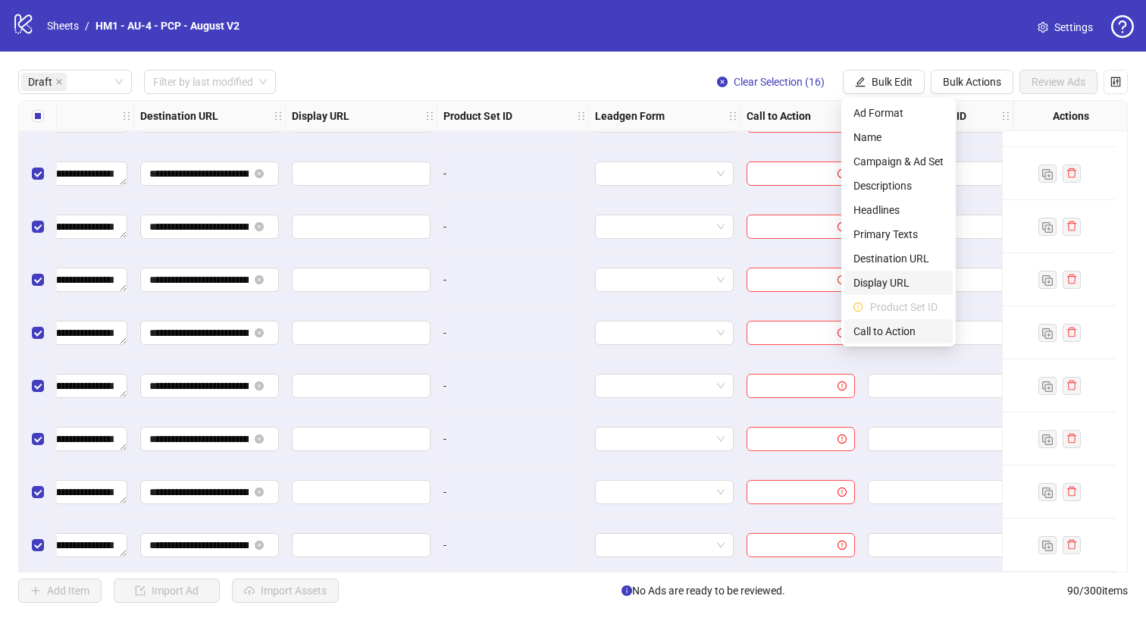
click at [904, 330] on span "Call to Action" at bounding box center [899, 331] width 90 height 17
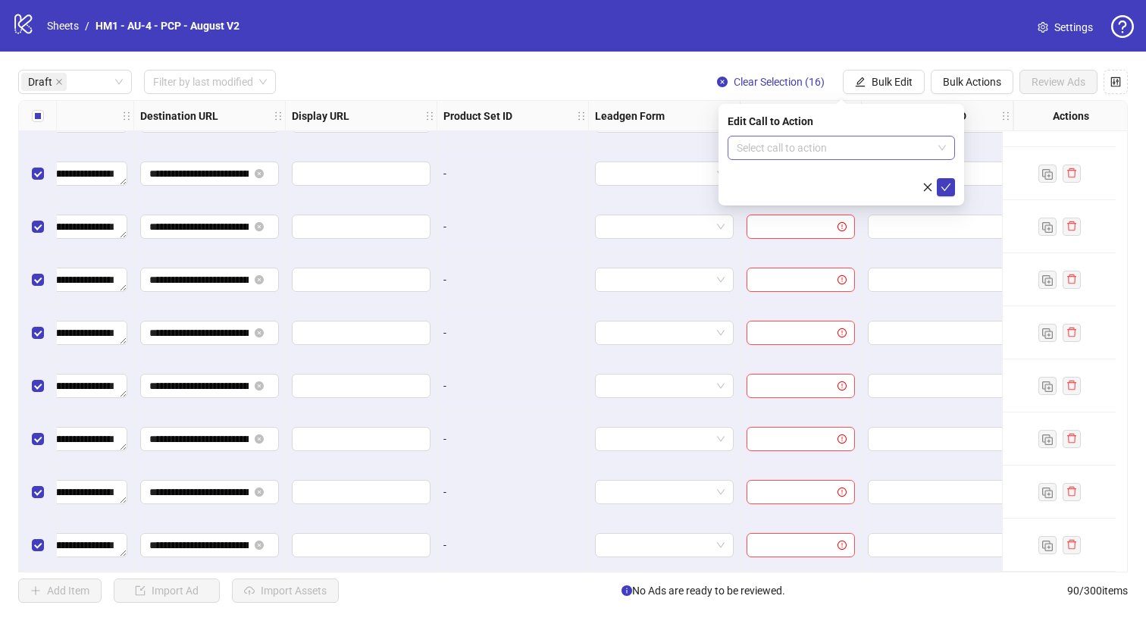
click at [860, 152] on input "search" at bounding box center [835, 147] width 196 height 23
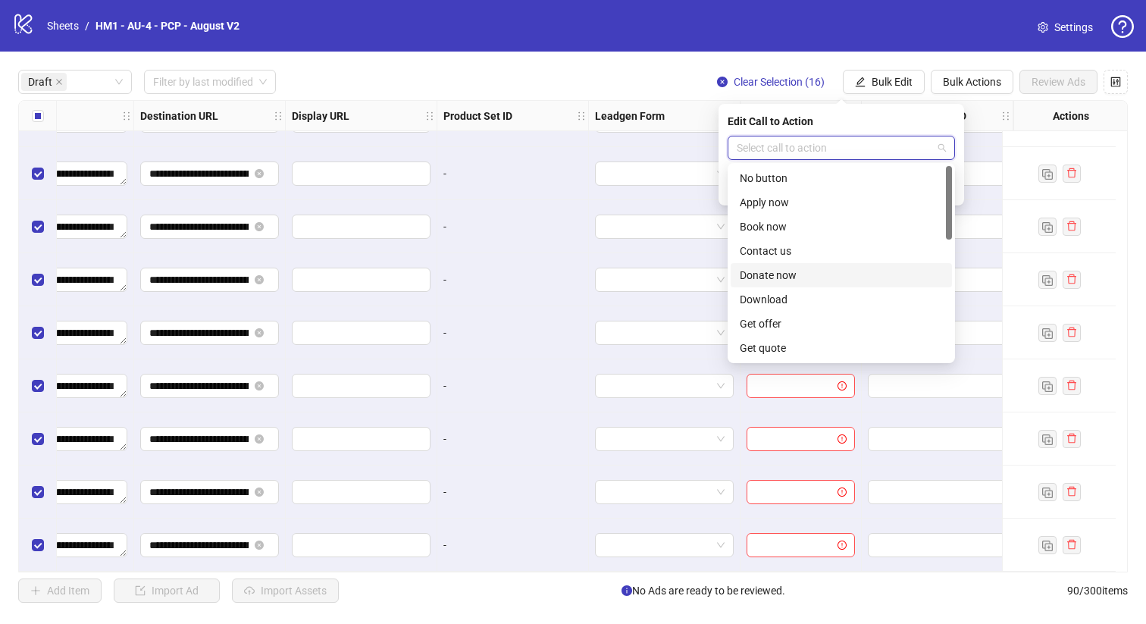
scroll to position [315, 0]
click at [818, 224] on div "Shop now" at bounding box center [841, 226] width 203 height 17
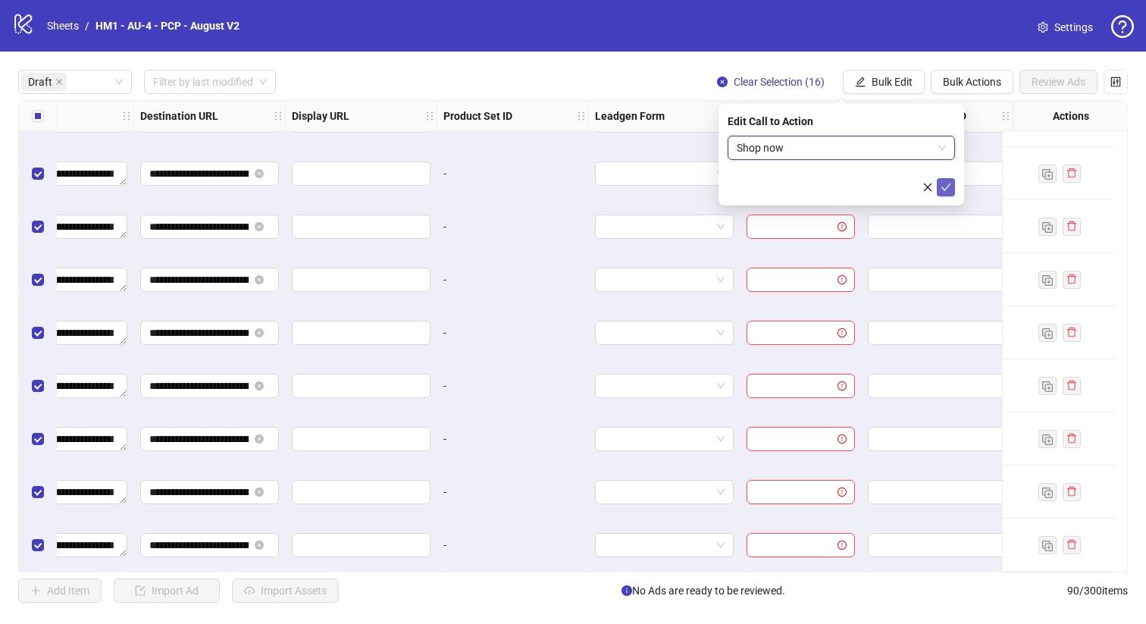
click at [942, 184] on icon "check" at bounding box center [946, 187] width 11 height 11
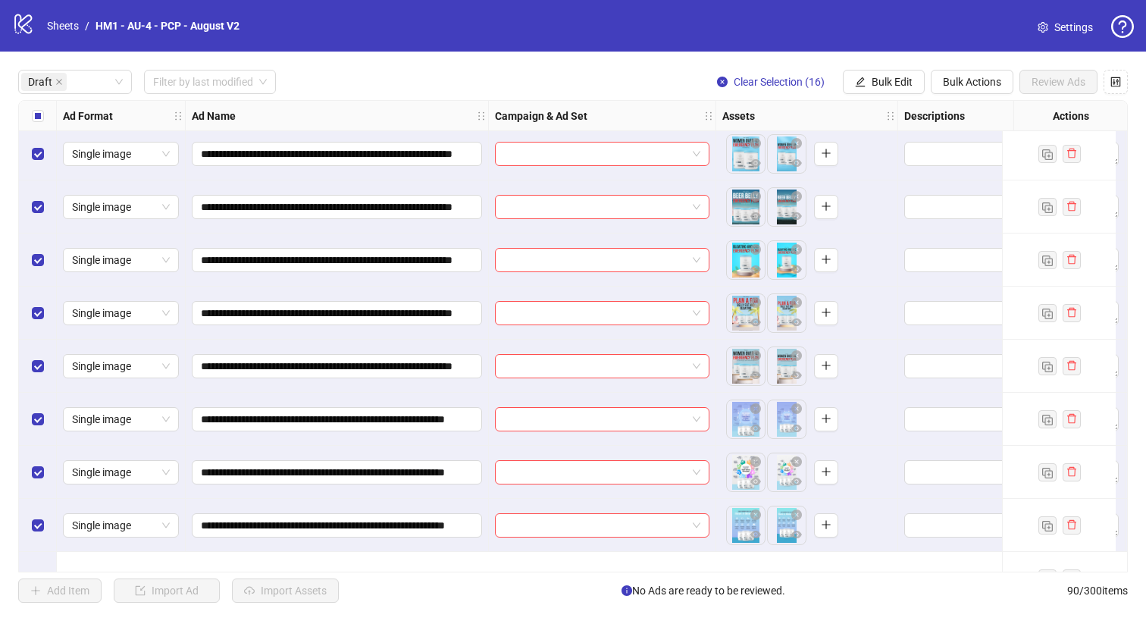
scroll to position [0, 0]
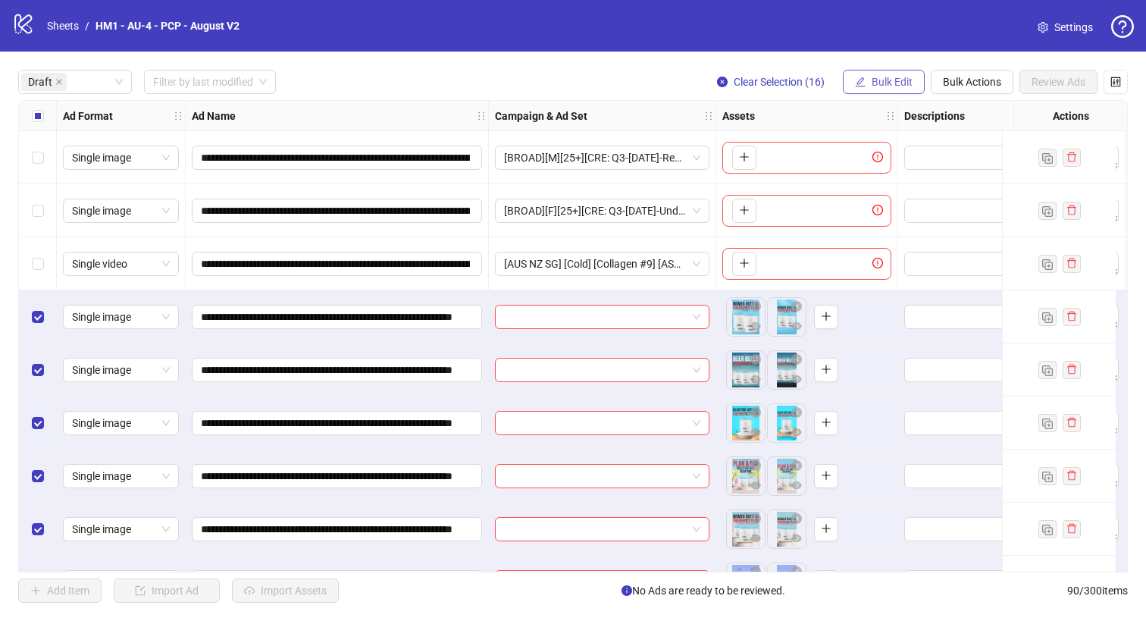
click at [898, 83] on span "Bulk Edit" at bounding box center [892, 82] width 41 height 12
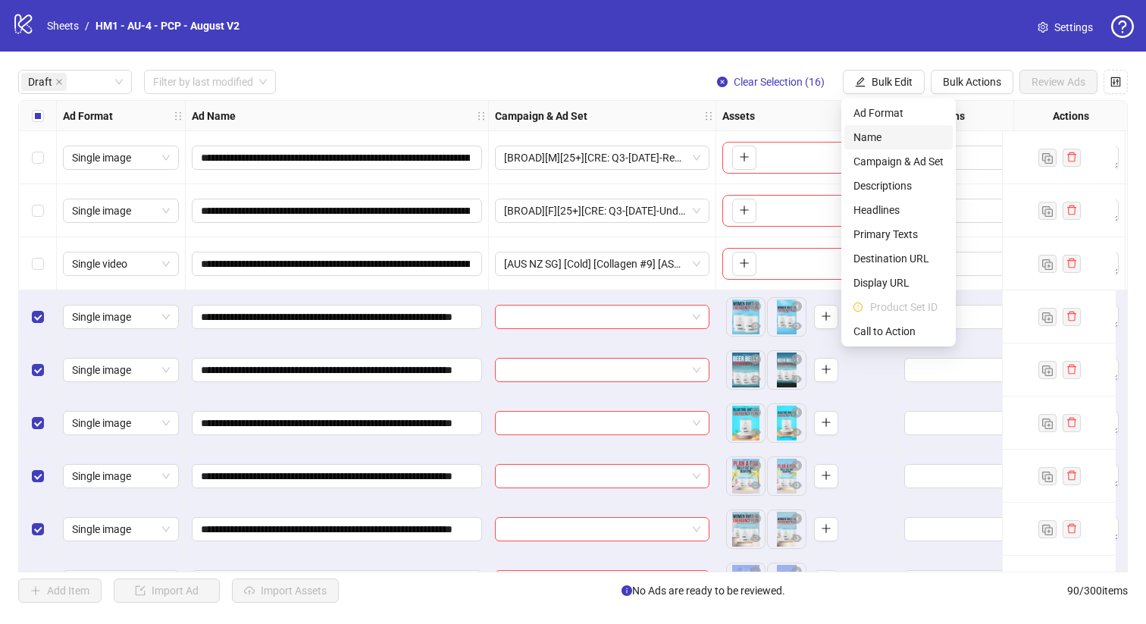
click at [888, 137] on span "Name" at bounding box center [899, 137] width 90 height 17
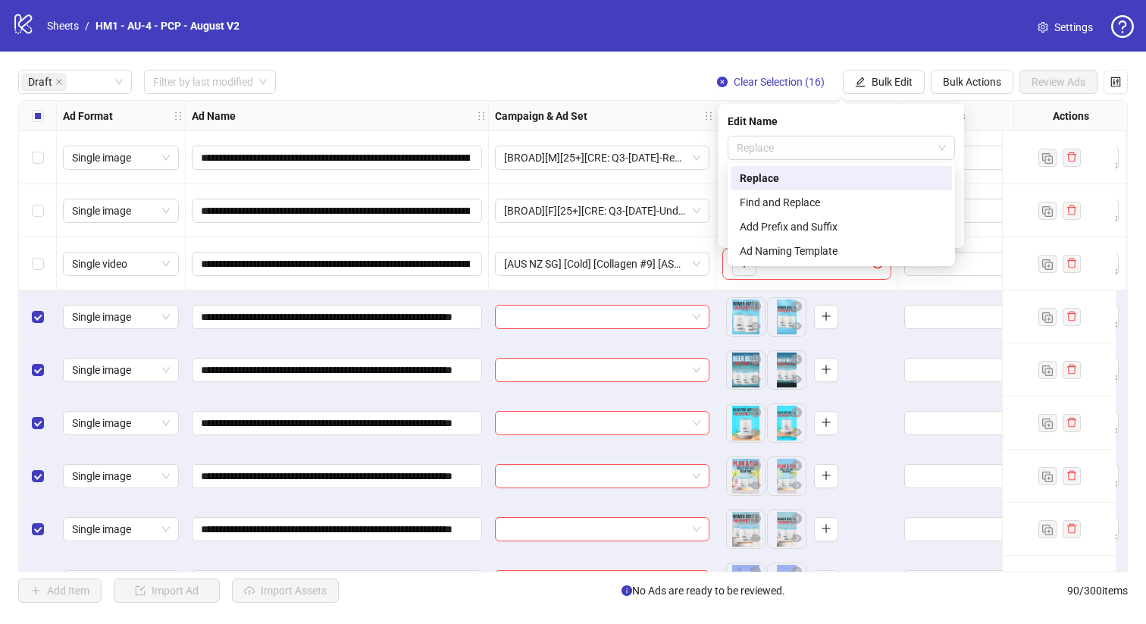
click at [887, 137] on span "Replace" at bounding box center [841, 147] width 209 height 23
click at [826, 227] on div "Add Prefix and Suffix" at bounding box center [841, 226] width 203 height 17
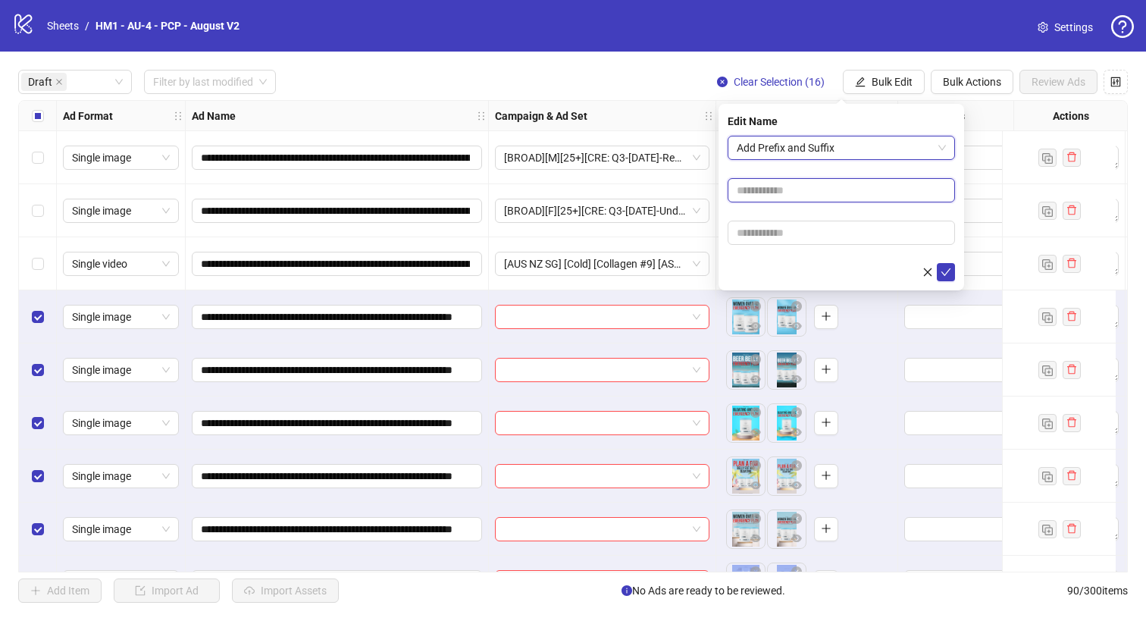
click at [807, 186] on input "text" at bounding box center [841, 190] width 227 height 24
type input "**********"
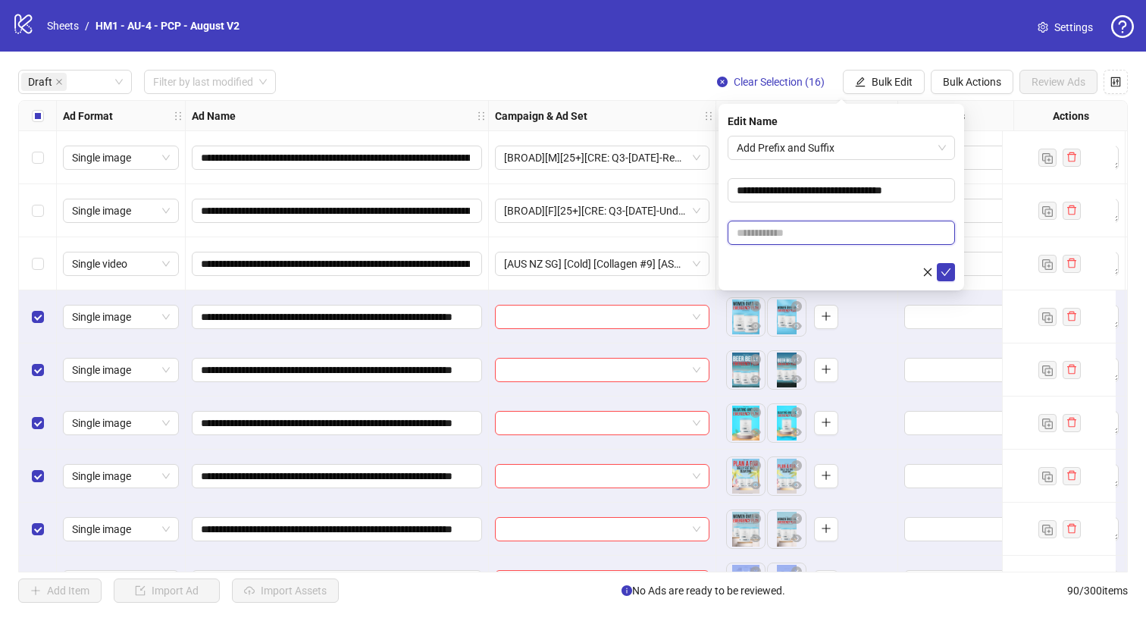
click at [842, 234] on input "text" at bounding box center [841, 233] width 227 height 24
type input "**********"
click at [944, 276] on icon "check" at bounding box center [946, 272] width 11 height 11
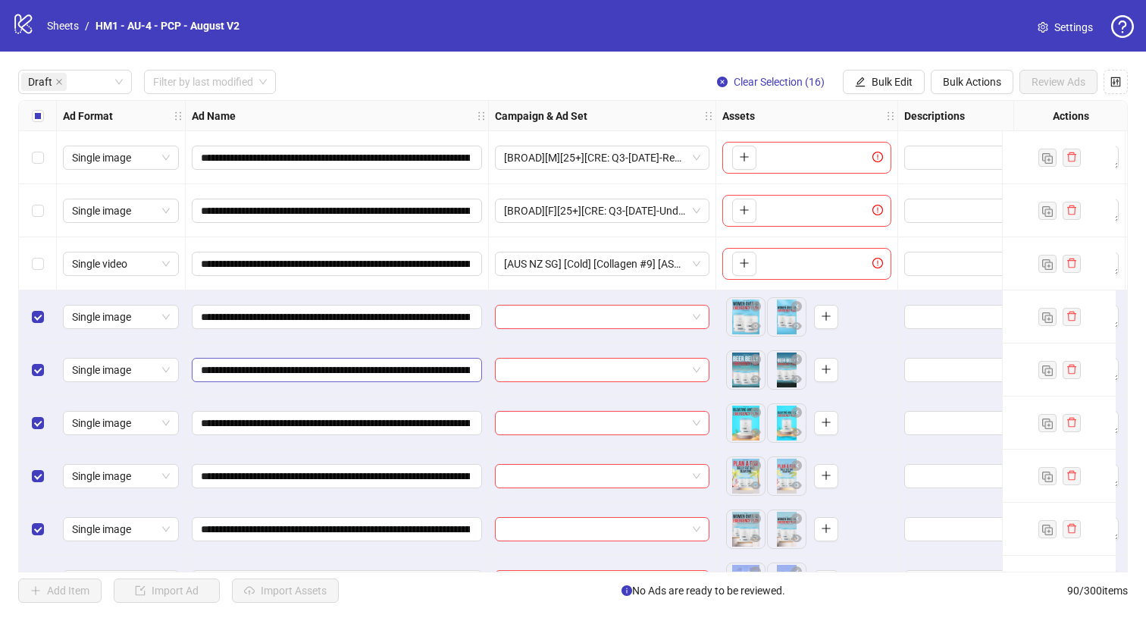
scroll to position [574, 0]
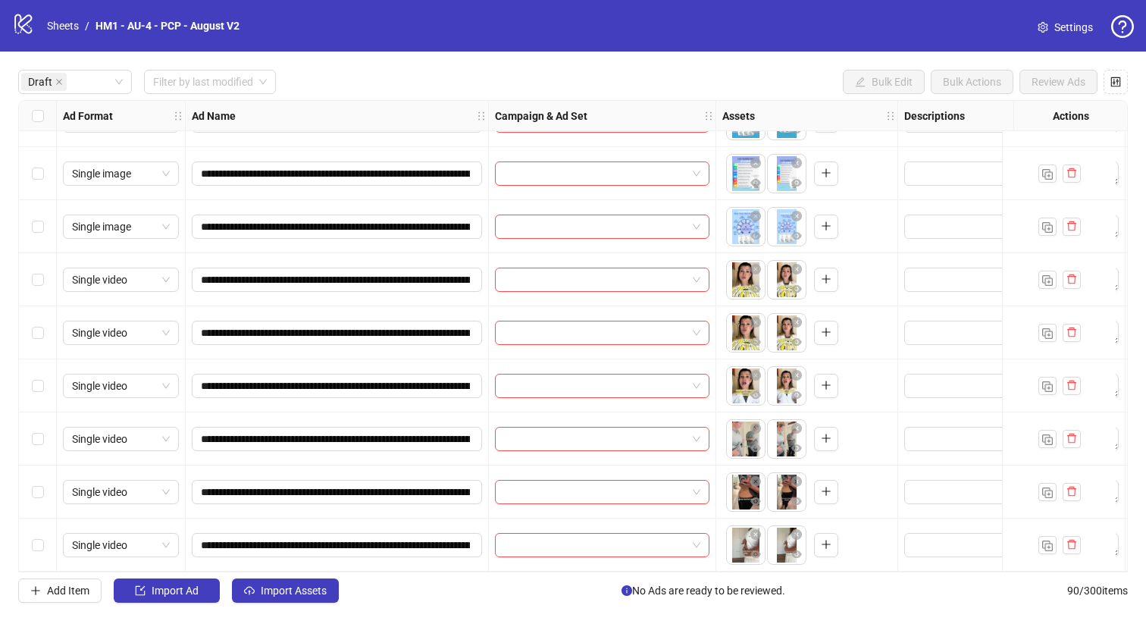
click at [48, 545] on div "Select row 19" at bounding box center [38, 545] width 38 height 53
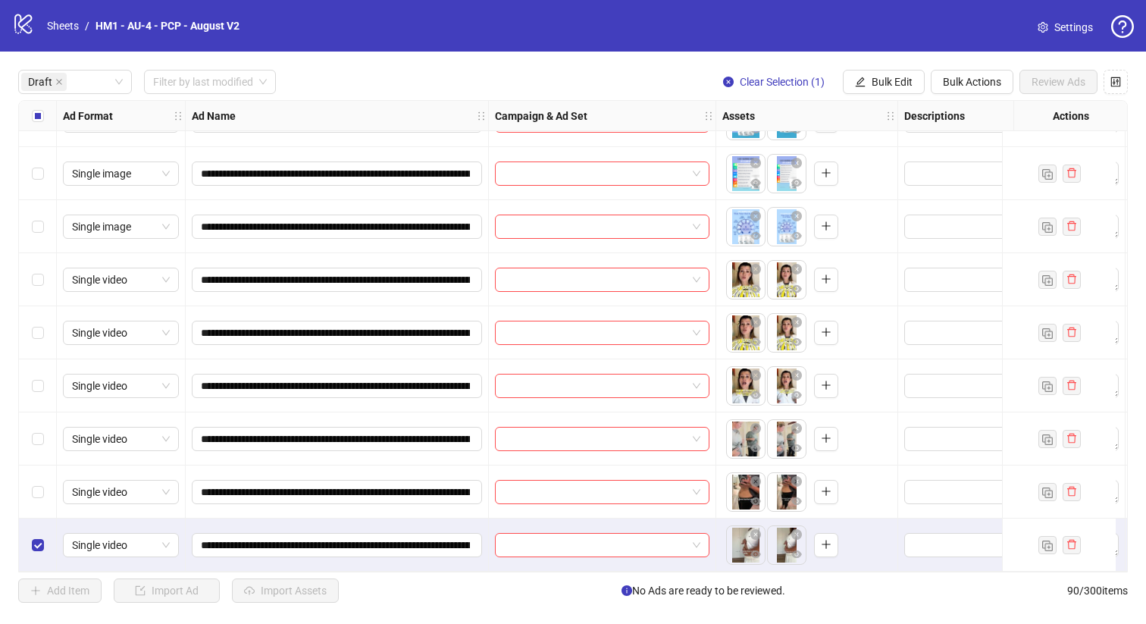
click at [45, 494] on div "Select row 18" at bounding box center [38, 491] width 38 height 53
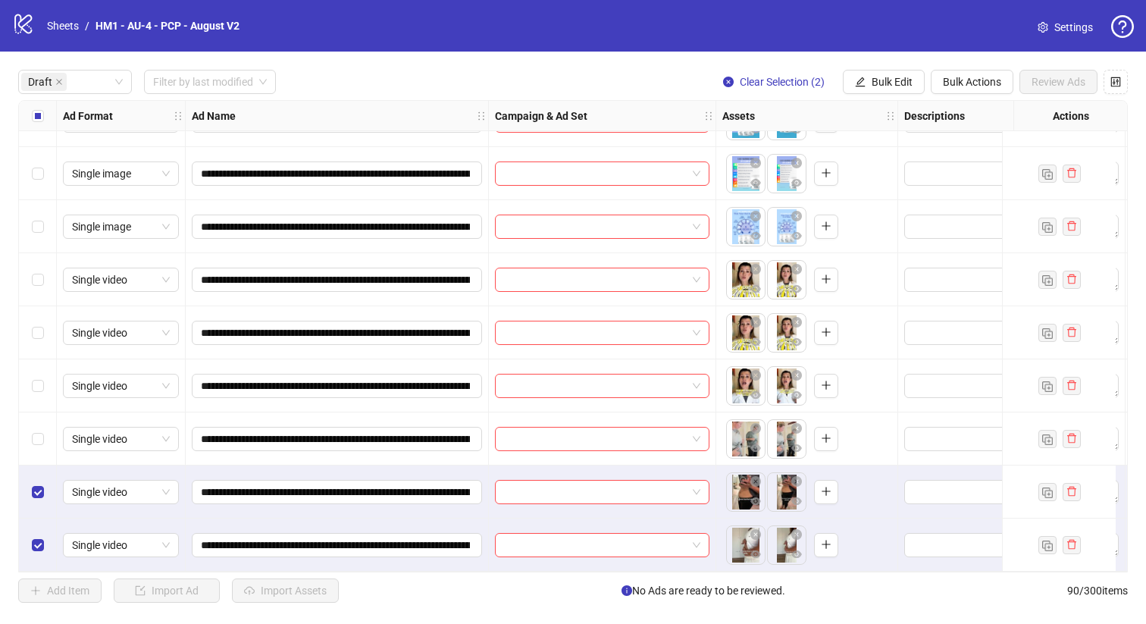
click at [48, 431] on div "Select row 17" at bounding box center [38, 438] width 38 height 53
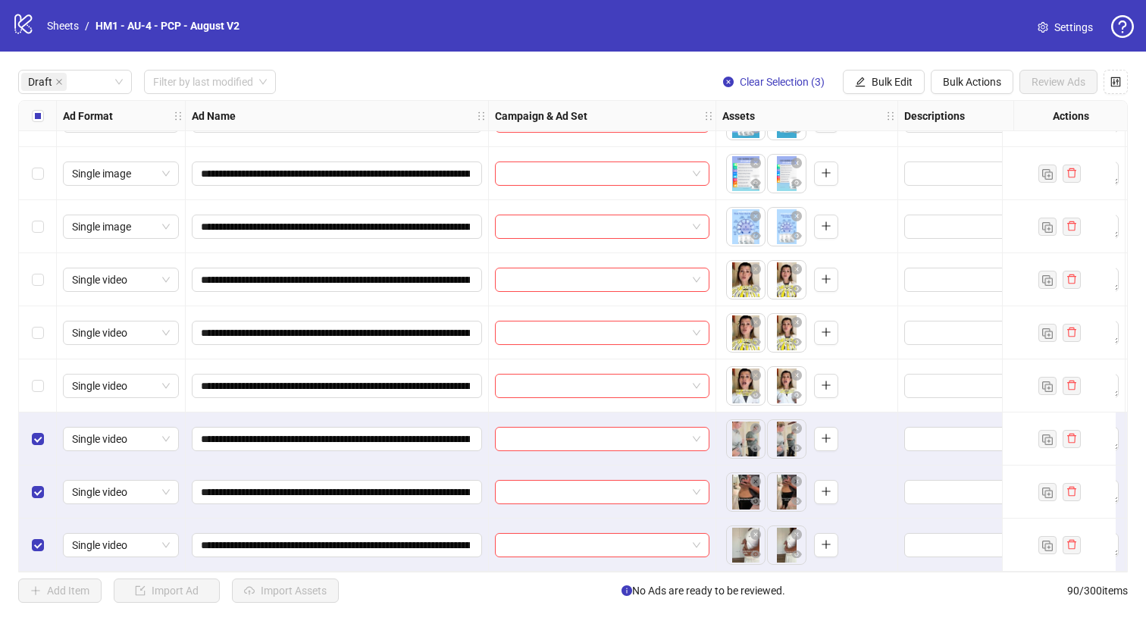
click at [48, 396] on div "Select row 16" at bounding box center [38, 385] width 38 height 53
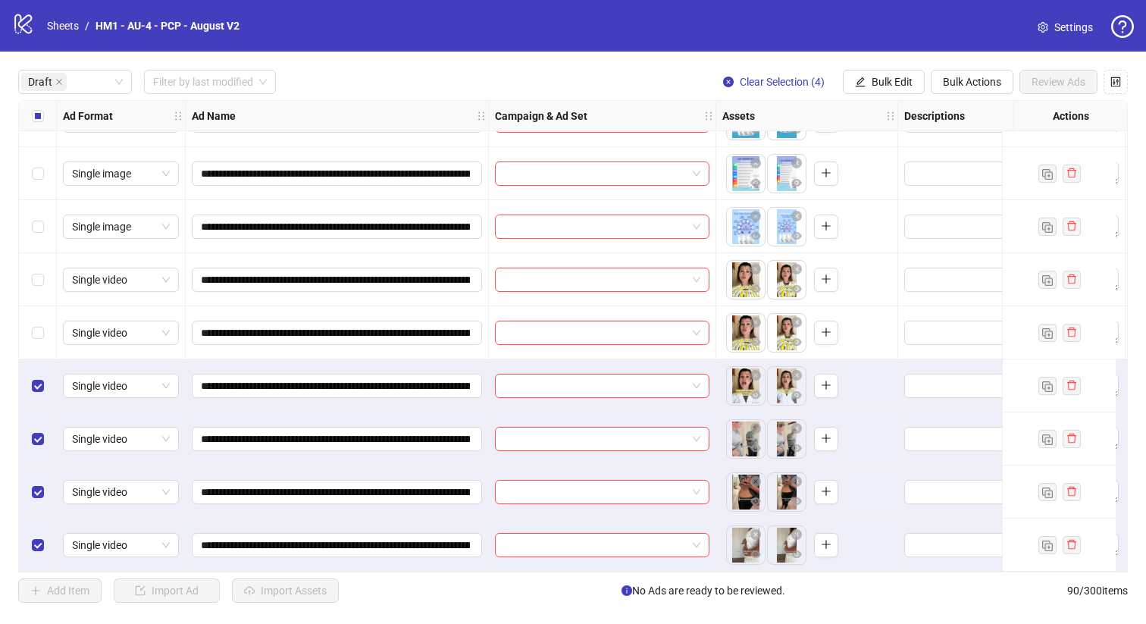
click at [48, 343] on div "Select row 15" at bounding box center [38, 332] width 38 height 53
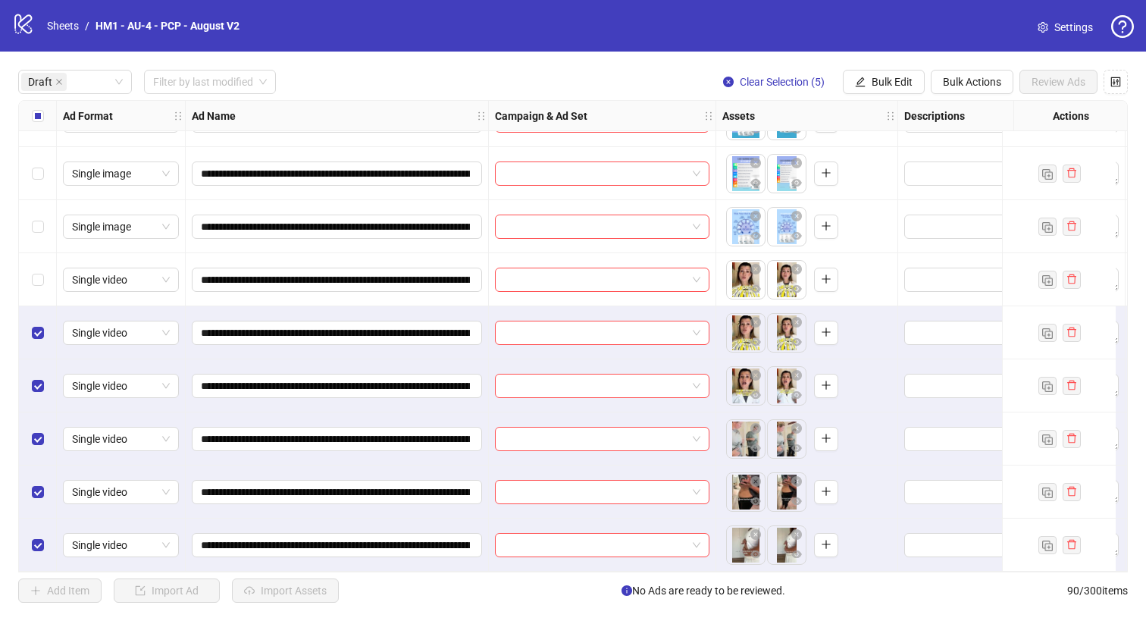
click at [48, 281] on div "Select row 14" at bounding box center [38, 279] width 38 height 53
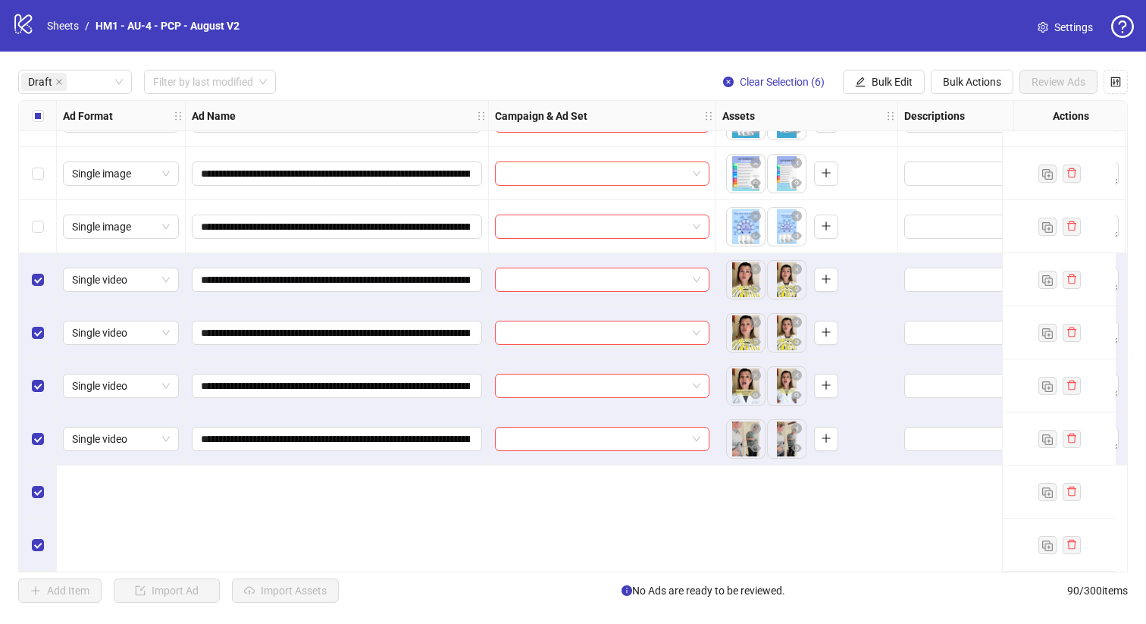
scroll to position [355, 0]
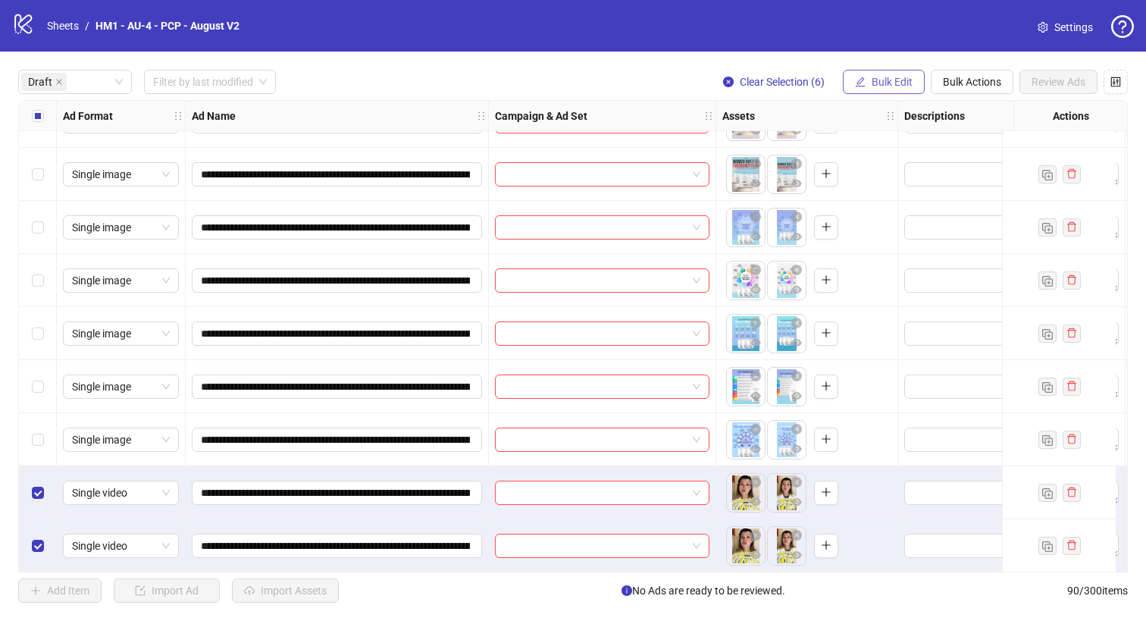
click at [886, 76] on span "Bulk Edit" at bounding box center [892, 82] width 41 height 12
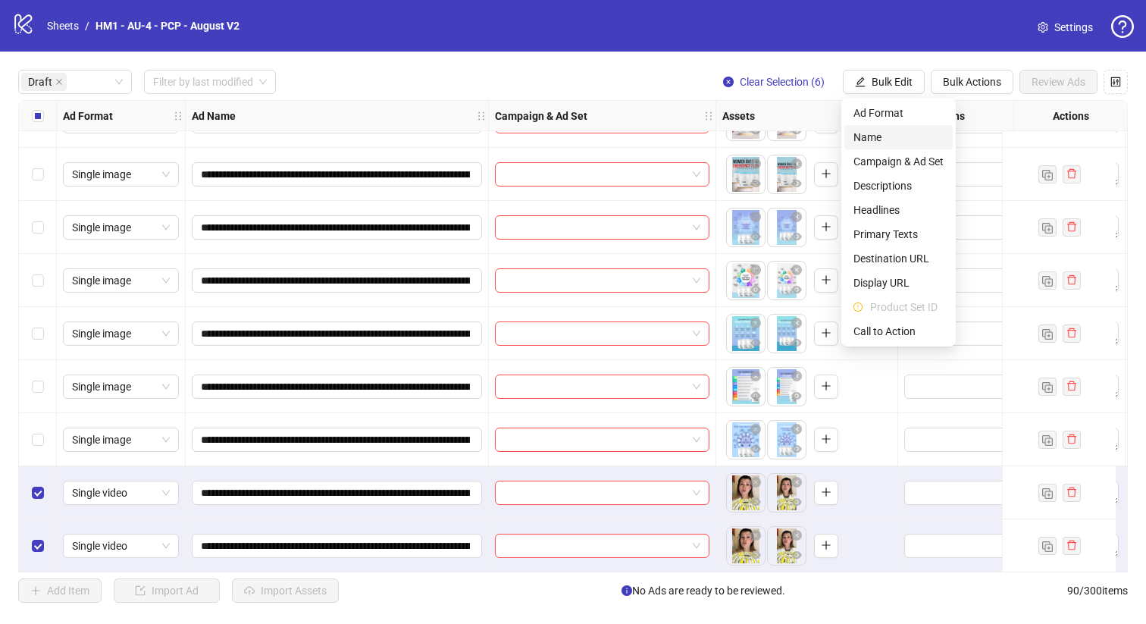
click at [885, 130] on span "Name" at bounding box center [899, 137] width 90 height 17
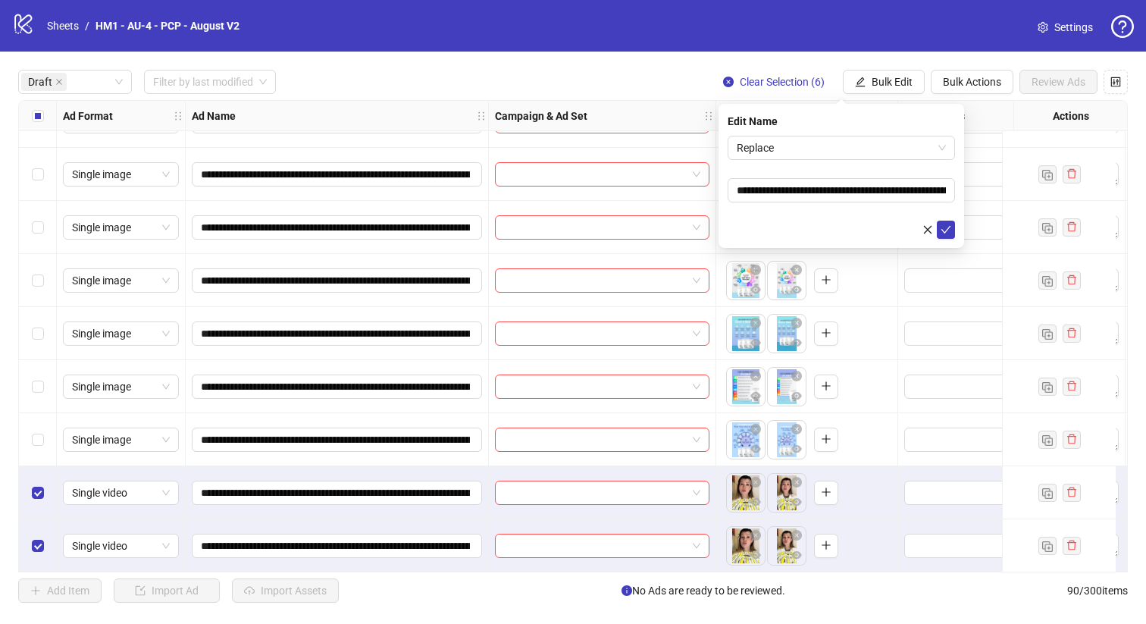
click at [871, 130] on div "**********" at bounding box center [842, 176] width 246 height 144
click at [852, 161] on form "**********" at bounding box center [841, 187] width 227 height 103
click at [849, 153] on span "Replace" at bounding box center [841, 147] width 209 height 23
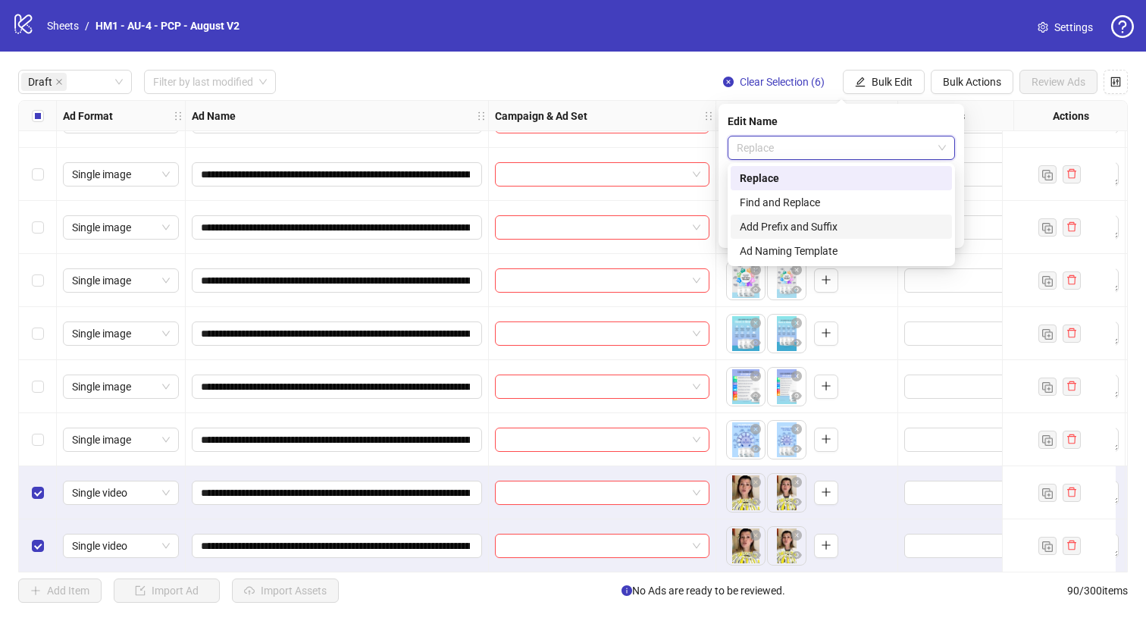
click at [847, 231] on div "Add Prefix and Suffix" at bounding box center [841, 226] width 203 height 17
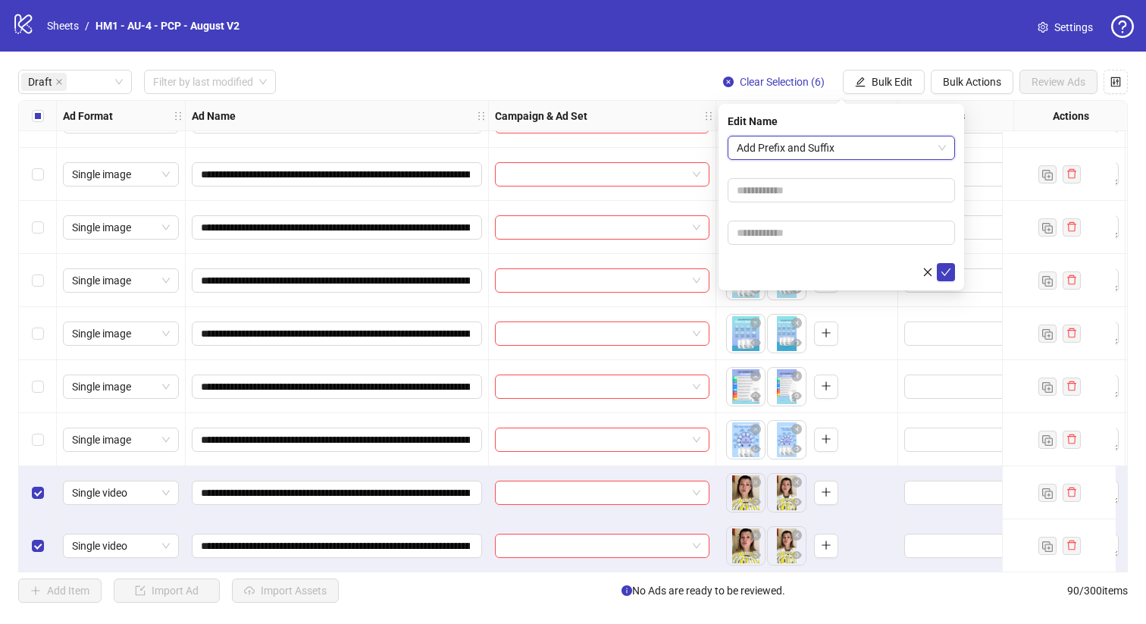
click at [844, 144] on span "Add Prefix and Suffix" at bounding box center [841, 147] width 209 height 23
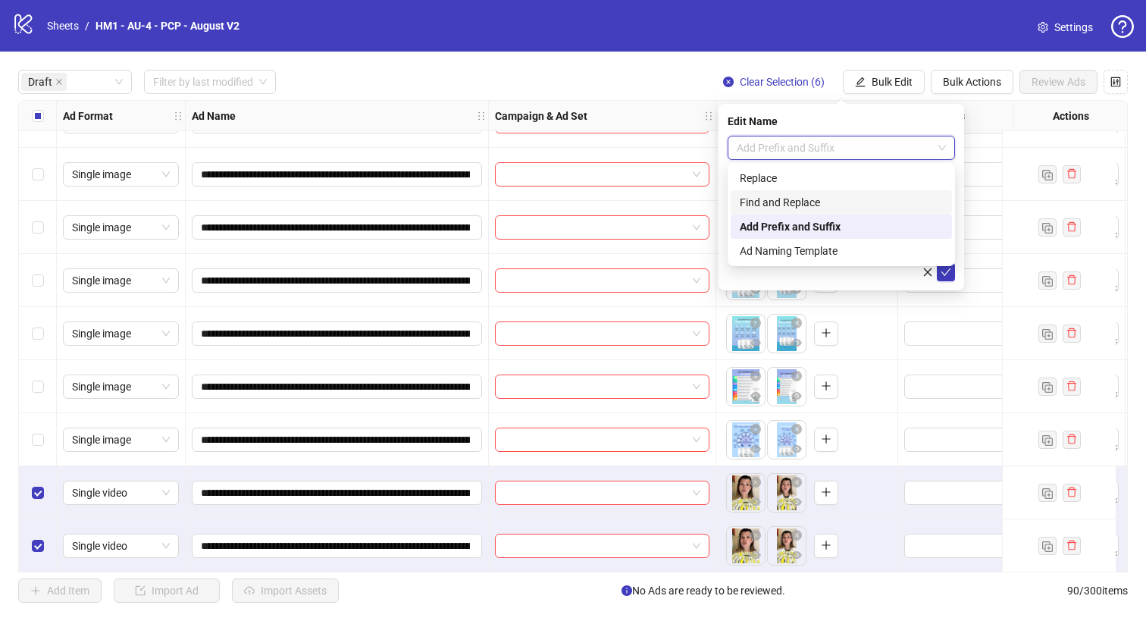
click at [833, 205] on div "Find and Replace" at bounding box center [841, 202] width 203 height 17
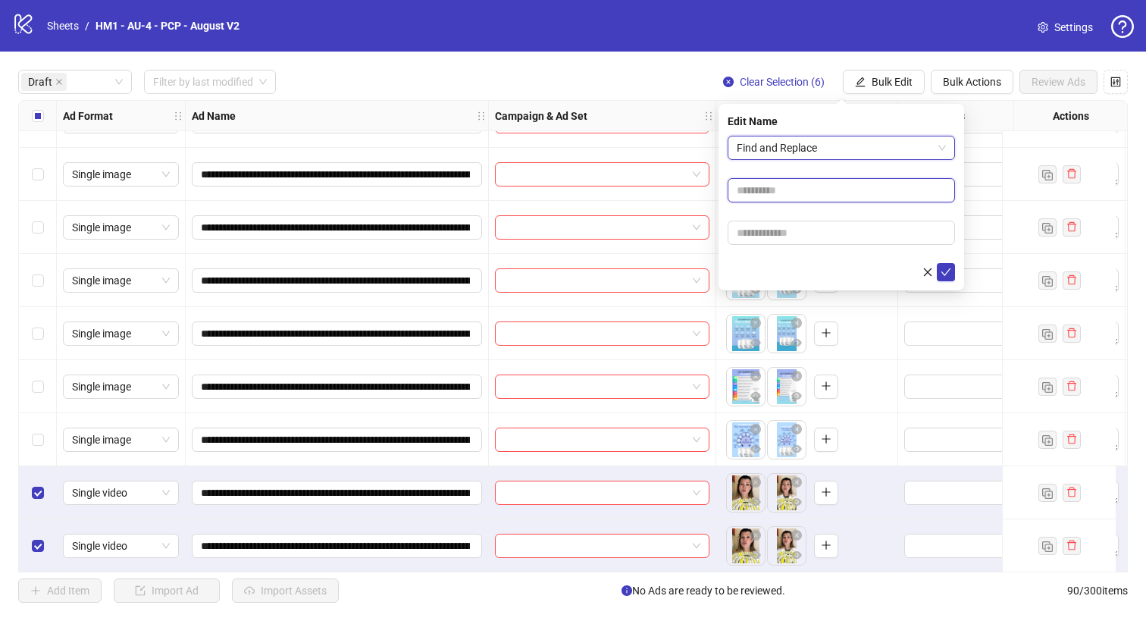
click at [823, 185] on input "text" at bounding box center [841, 190] width 227 height 24
type input "******"
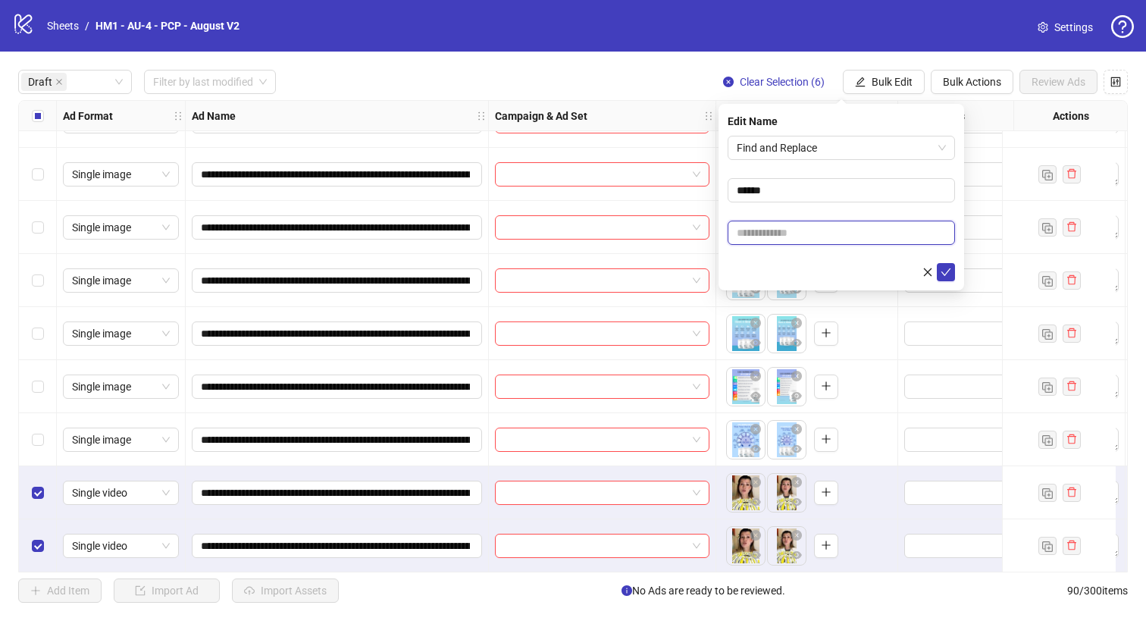
click at [827, 230] on input "text" at bounding box center [841, 233] width 227 height 24
type input "***"
click at [945, 279] on button "submit" at bounding box center [946, 272] width 18 height 18
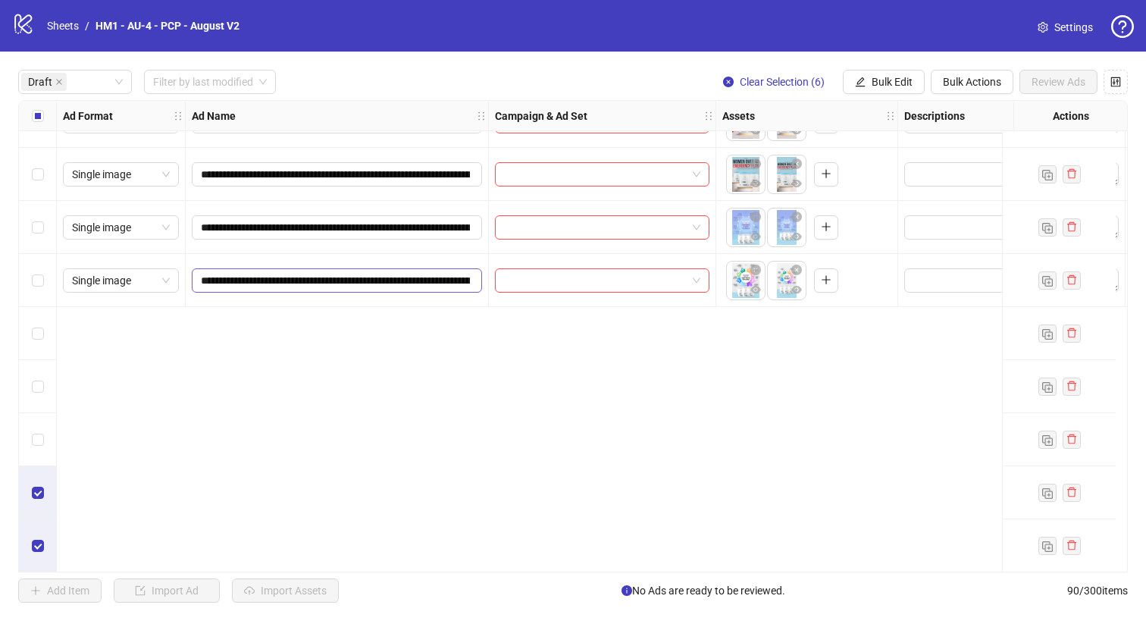
scroll to position [0, 0]
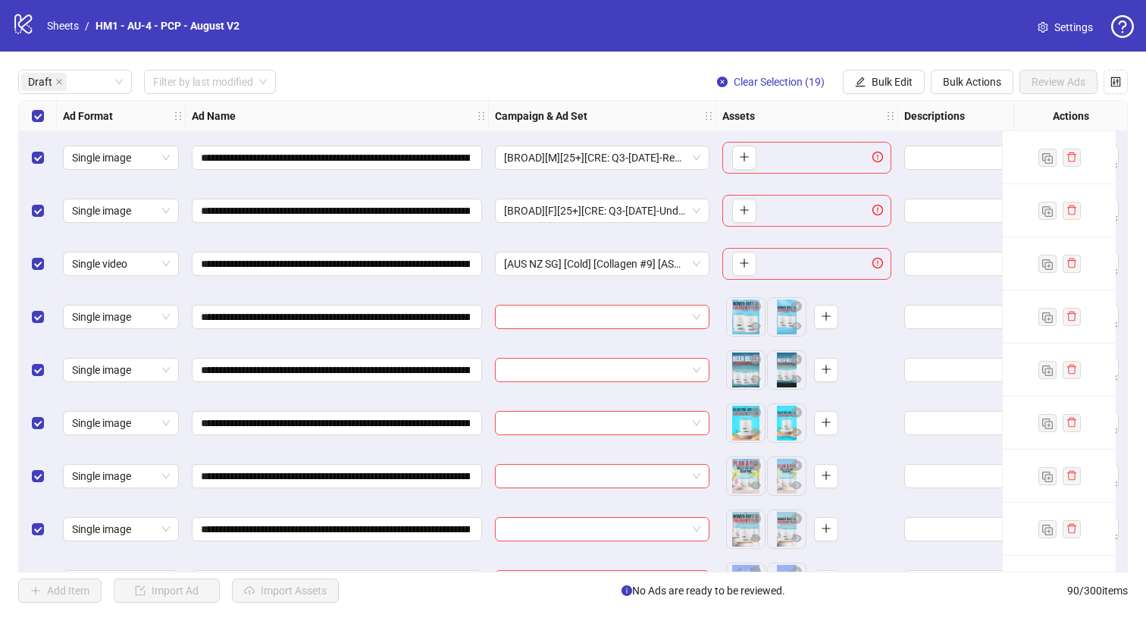
click at [39, 278] on div "Select row 3" at bounding box center [38, 263] width 38 height 53
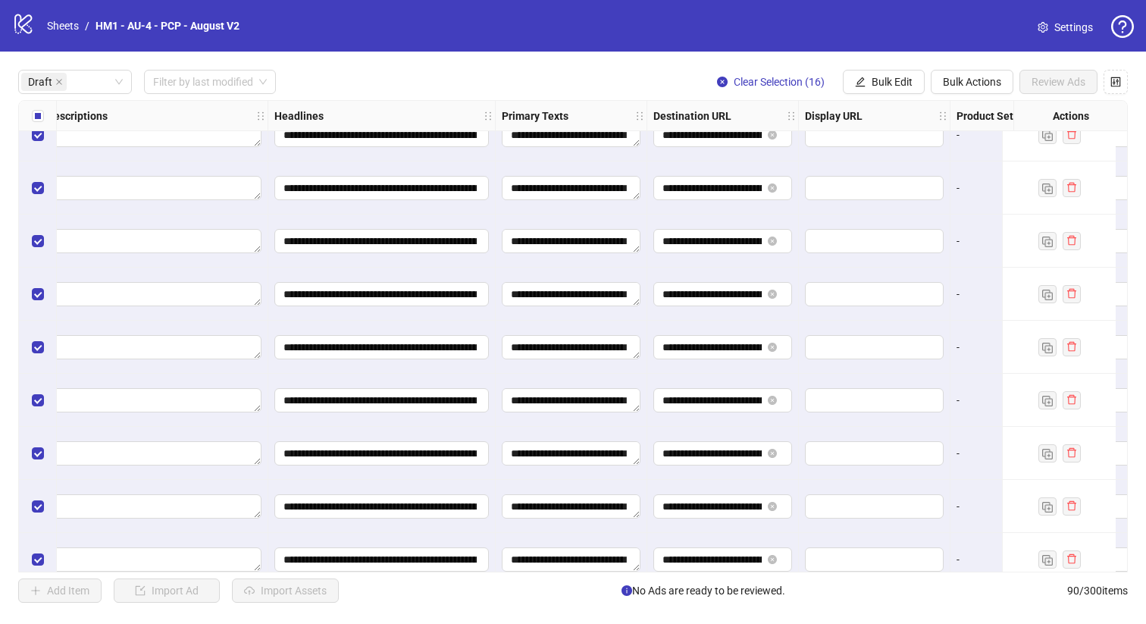
scroll to position [182, 1382]
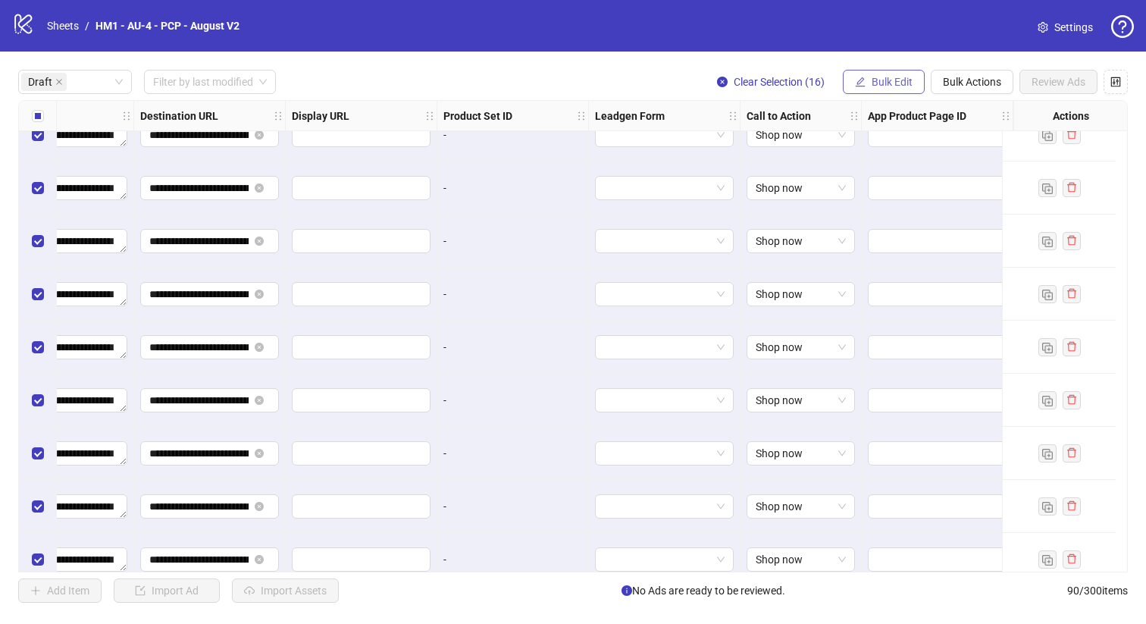
click at [896, 79] on span "Bulk Edit" at bounding box center [892, 82] width 41 height 12
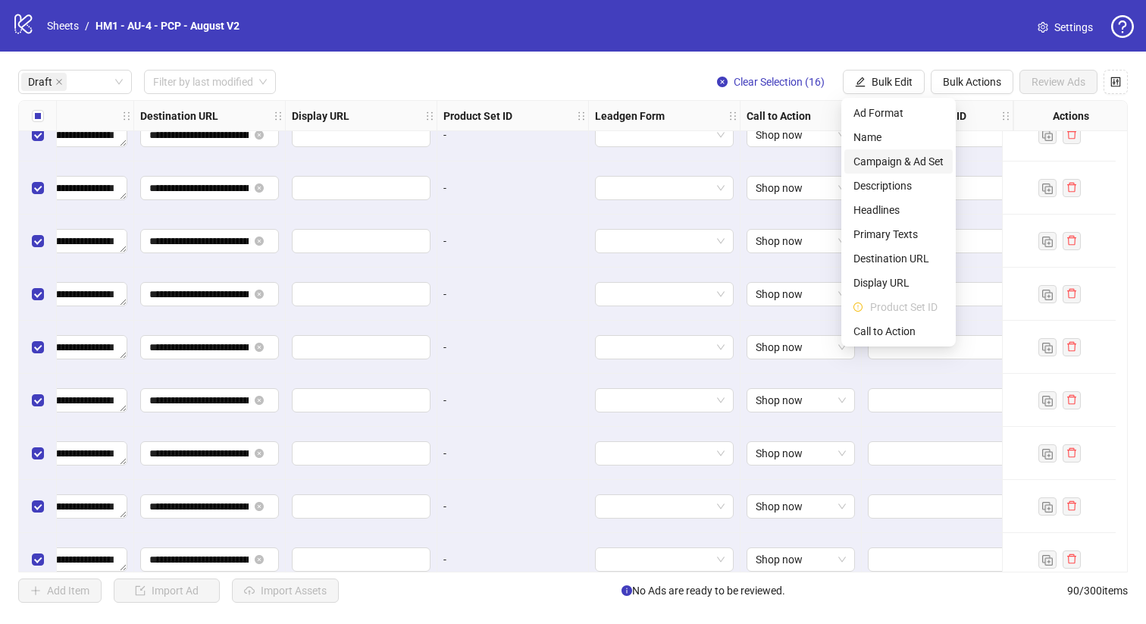
click at [899, 158] on span "Campaign & Ad Set" at bounding box center [899, 161] width 90 height 17
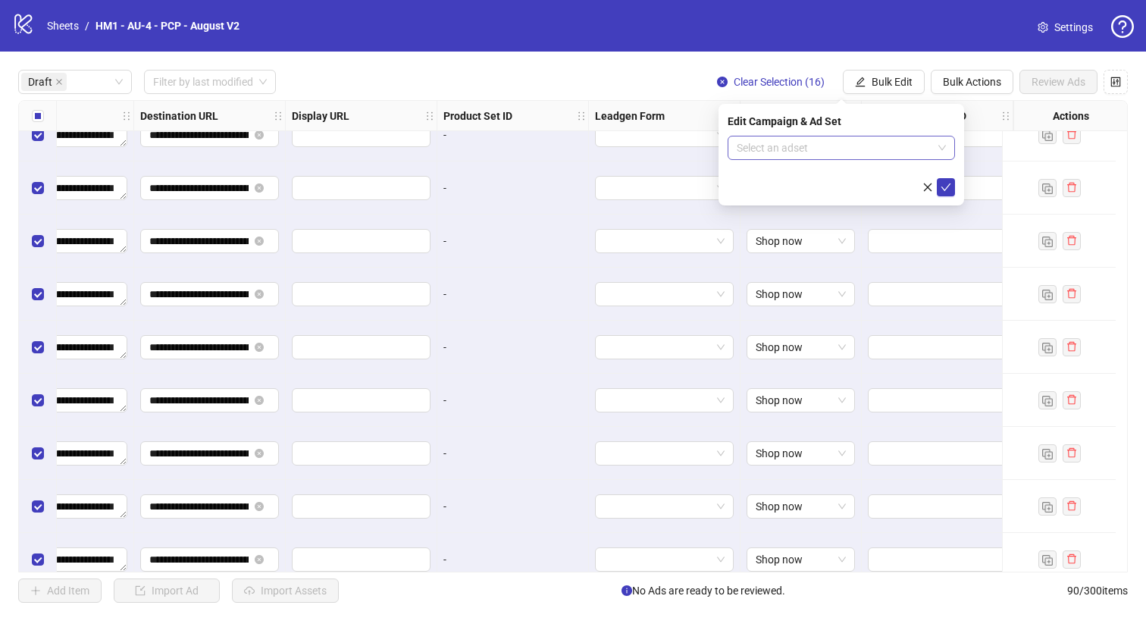
click at [869, 143] on input "search" at bounding box center [835, 147] width 196 height 23
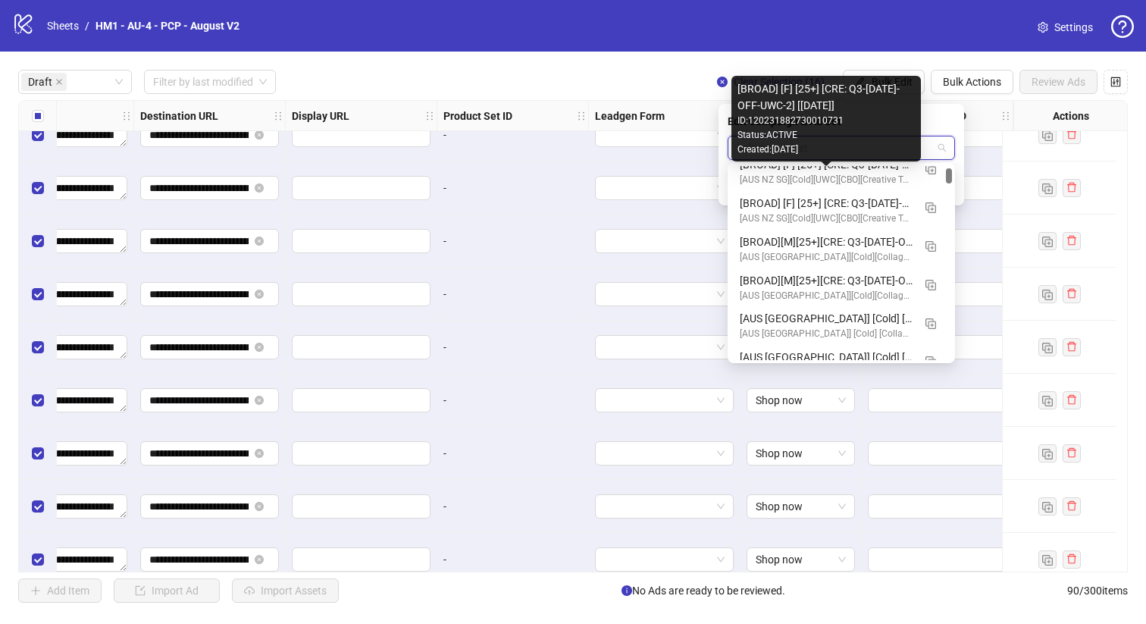
scroll to position [247, 0]
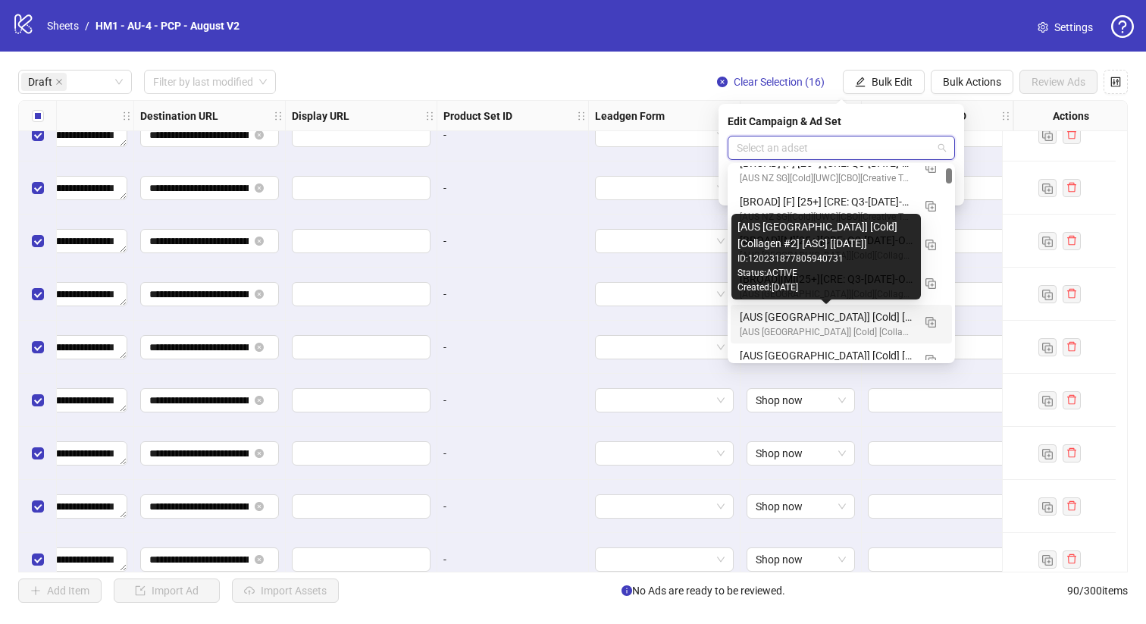
click at [883, 318] on div "[AUS [GEOGRAPHIC_DATA]] [Cold] [Collagen #2] [ASC] [[DATE]]" at bounding box center [826, 317] width 173 height 17
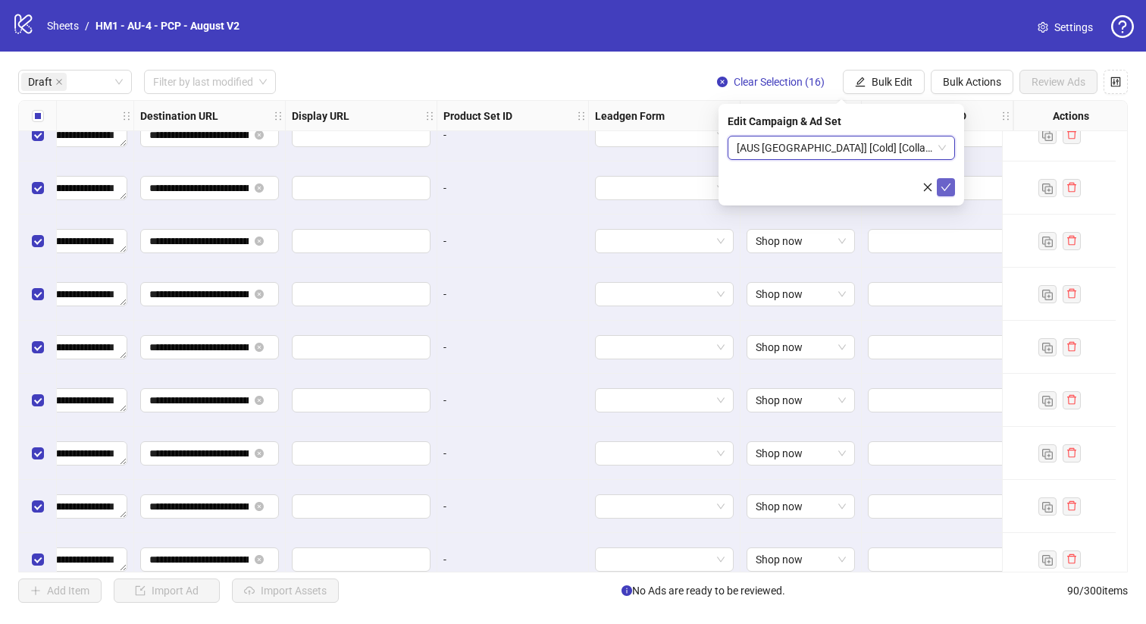
click at [953, 179] on button "submit" at bounding box center [946, 187] width 18 height 18
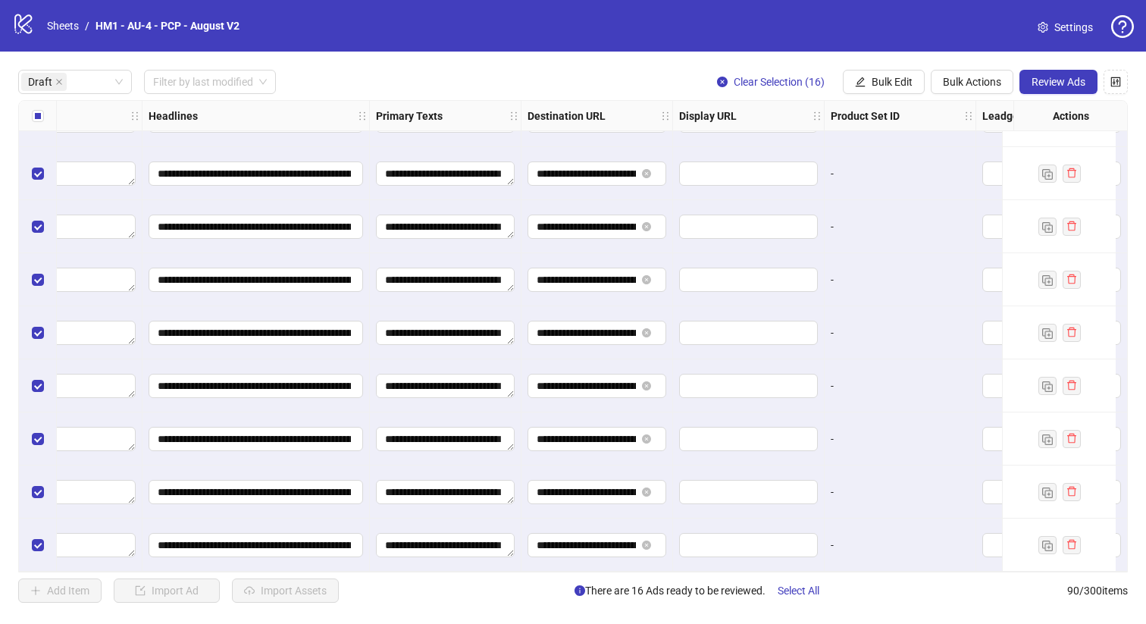
scroll to position [574, 1382]
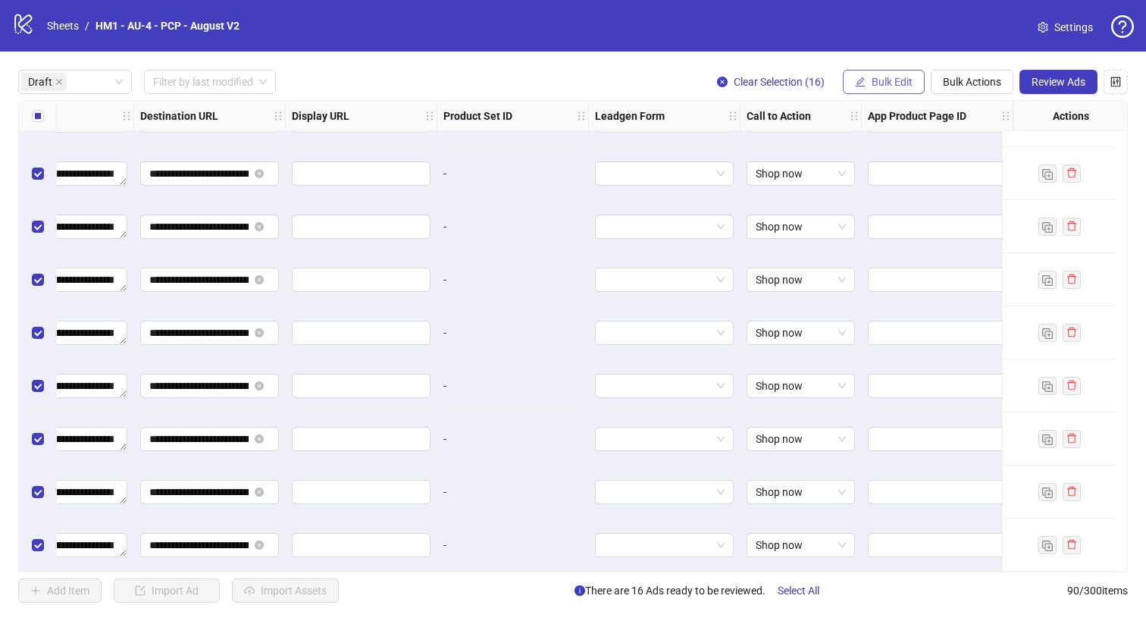
click at [893, 80] on span "Bulk Edit" at bounding box center [892, 82] width 41 height 12
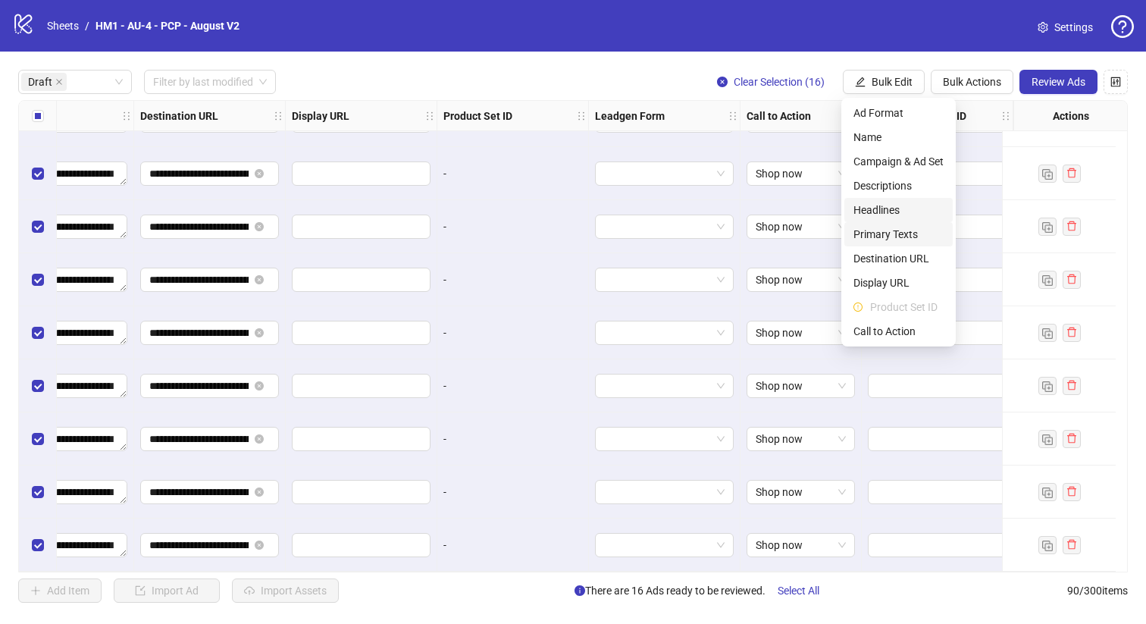
click at [896, 228] on span "Primary Texts" at bounding box center [899, 234] width 90 height 17
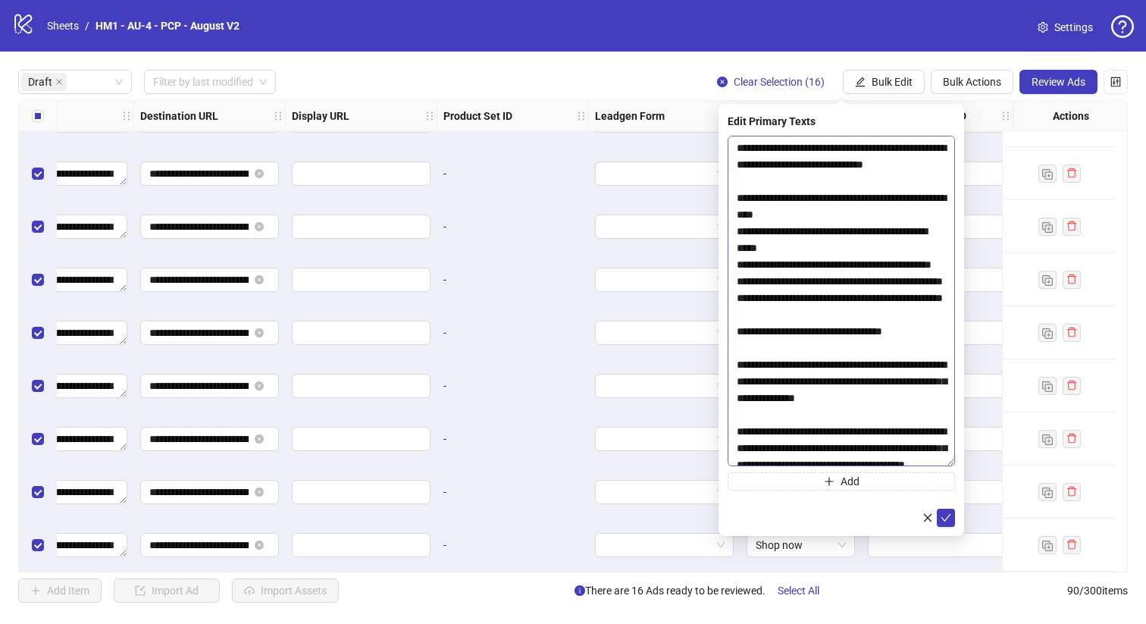
drag, startPoint x: 950, startPoint y: 172, endPoint x: 945, endPoint y: 461, distance: 288.9
click at [946, 462] on textarea "**********" at bounding box center [841, 301] width 227 height 331
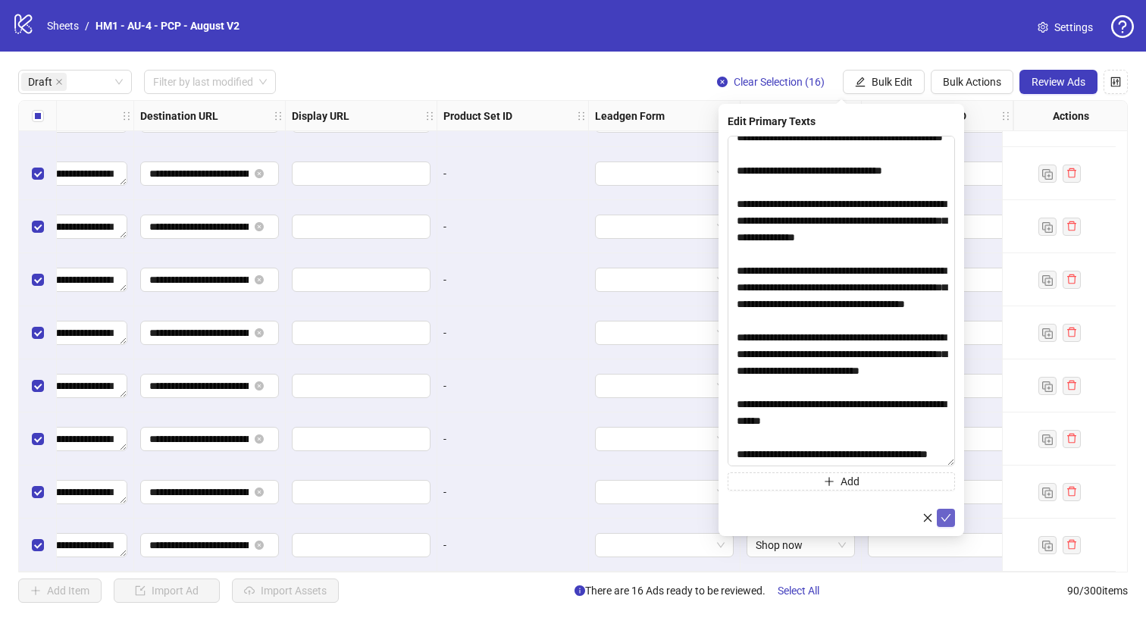
click at [945, 517] on icon "check" at bounding box center [946, 517] width 11 height 11
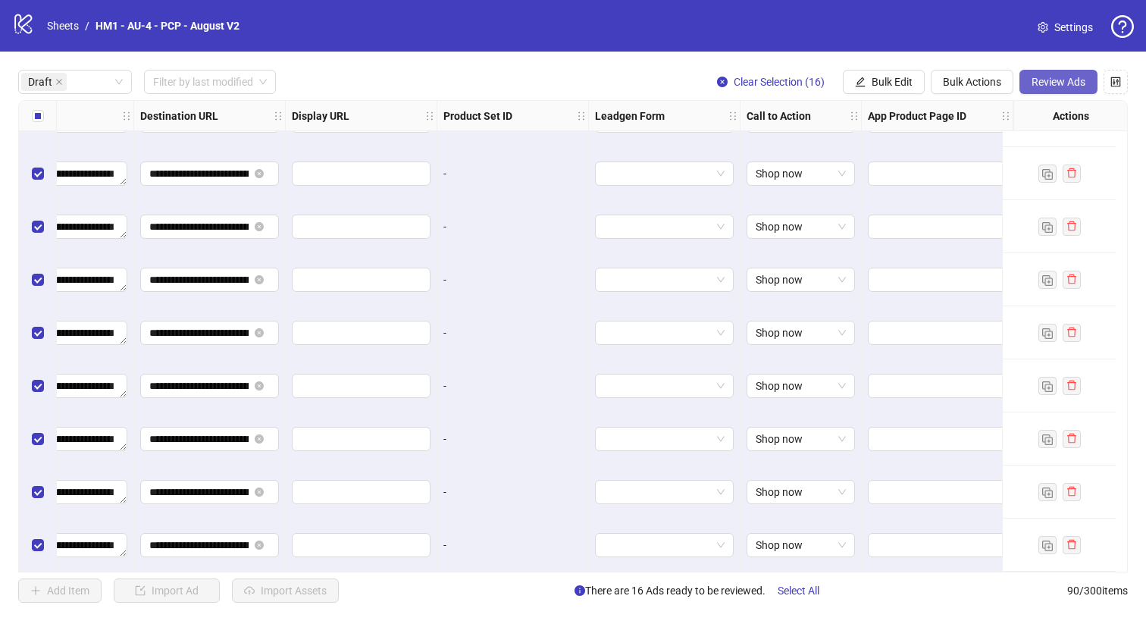
click at [1061, 77] on span "Review Ads" at bounding box center [1059, 82] width 54 height 12
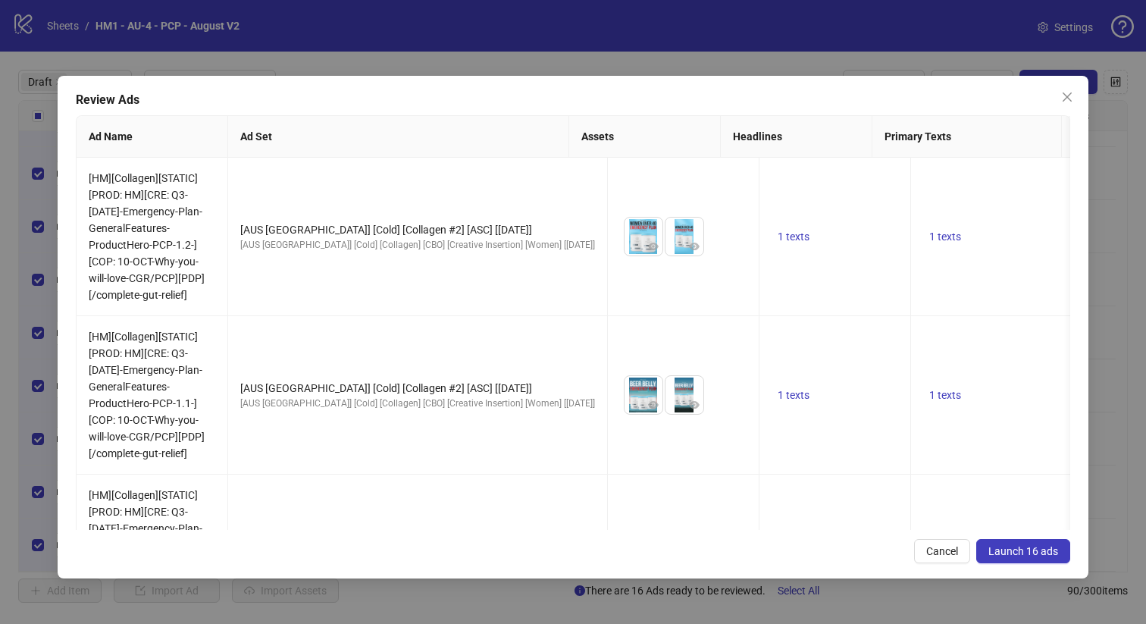
click at [1038, 553] on span "Launch 16 ads" at bounding box center [1024, 551] width 70 height 12
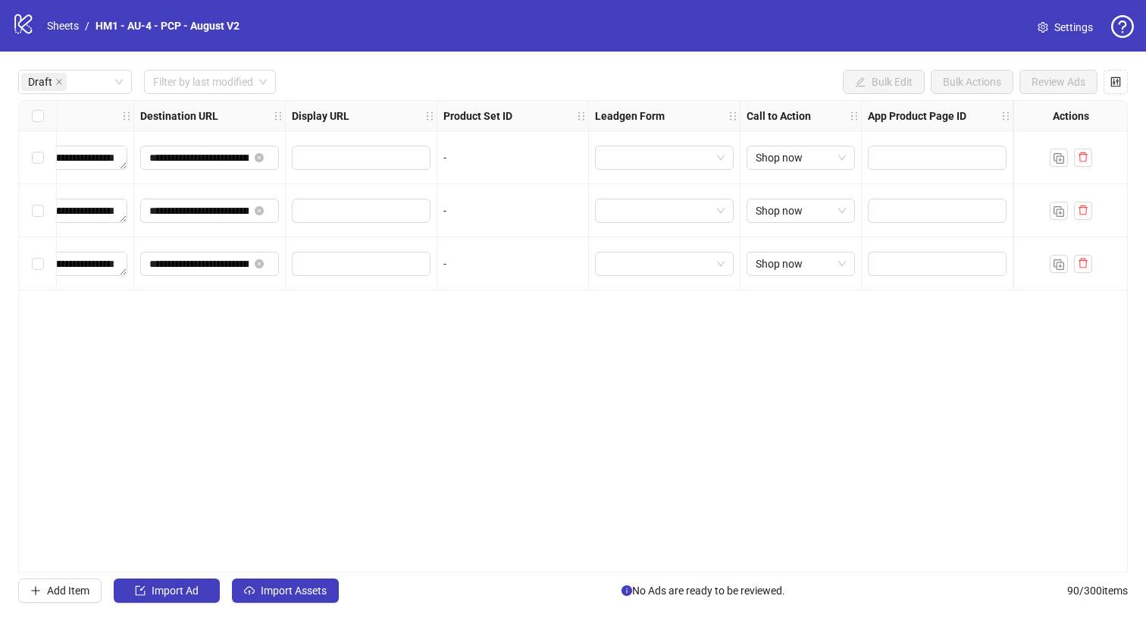
scroll to position [0, 1371]
